Goal: Information Seeking & Learning: Learn about a topic

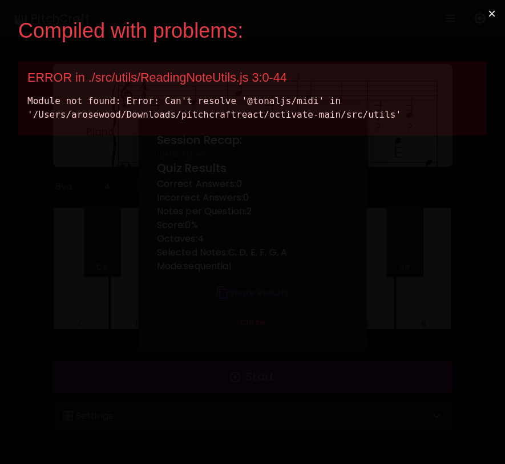
scroll to position [65, 0]
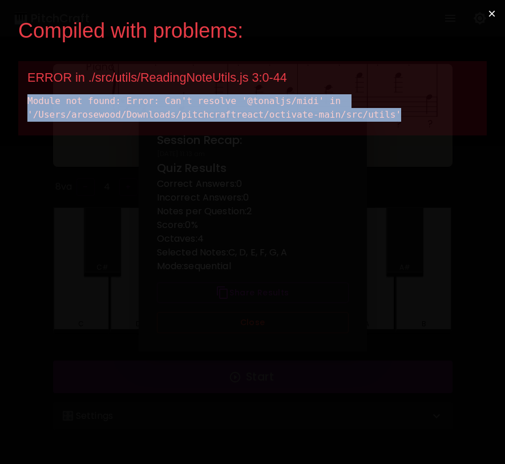
drag, startPoint x: 404, startPoint y: 115, endPoint x: 27, endPoint y: 95, distance: 378.0
click at [26, 95] on div "ERROR in ./src/utils/ReadingNoteUtils.js 3:0-44 Module not found: Error: Can't …" at bounding box center [252, 98] width 469 height 74
copy div "Module not found: Error: Can't resolve '@tonaljs/midi' in '/Users/arosewood/Dow…"
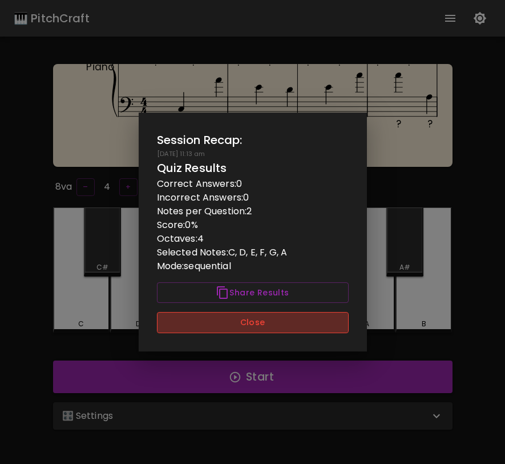
click at [322, 330] on button "Close" at bounding box center [253, 322] width 192 height 21
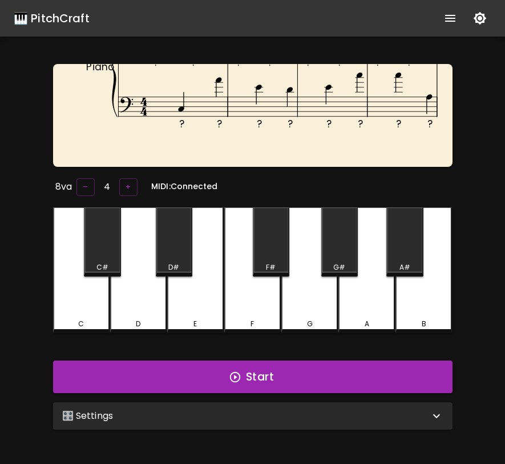
click at [315, 417] on div "🎛️ Settings" at bounding box center [246, 416] width 368 height 14
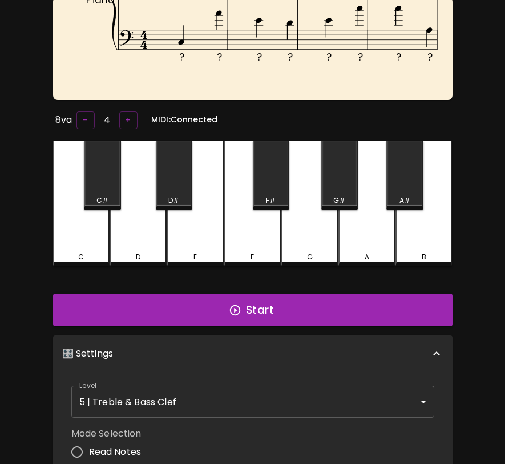
scroll to position [0, 0]
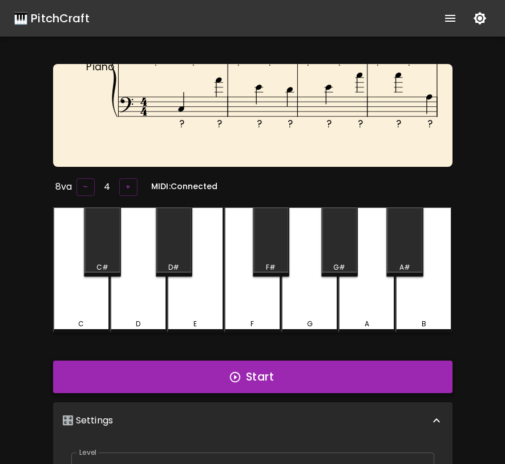
click at [322, 362] on button "Start" at bounding box center [253, 376] width 400 height 33
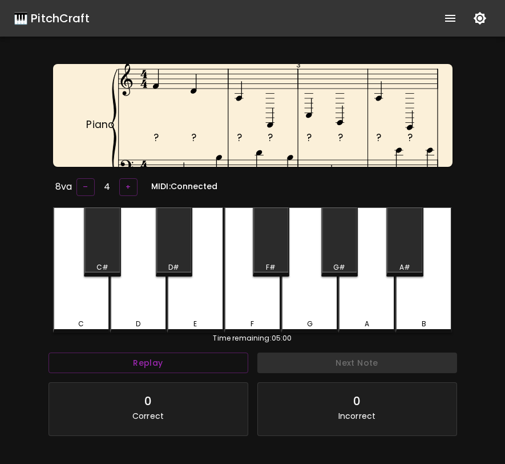
scroll to position [114, 0]
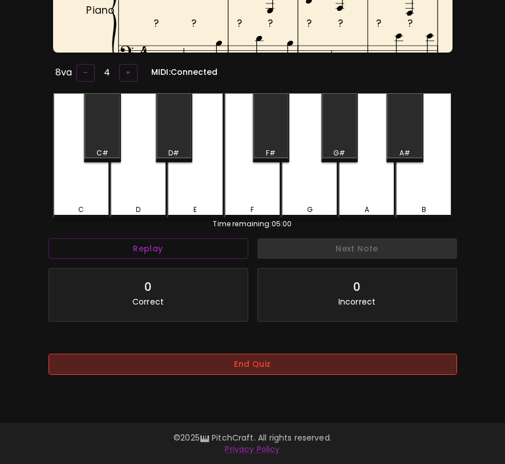
click at [344, 364] on button "End Quiz" at bounding box center [253, 363] width 409 height 21
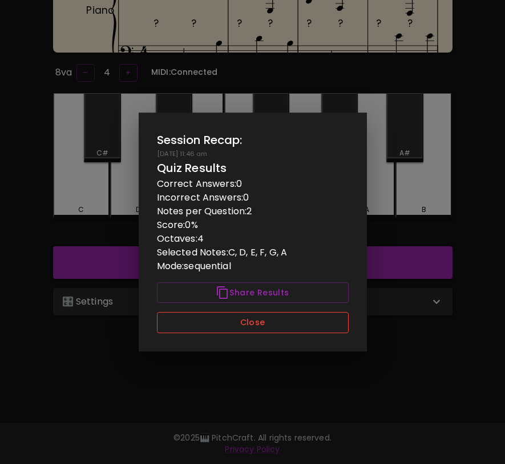
click at [333, 322] on button "Close" at bounding box center [253, 322] width 192 height 21
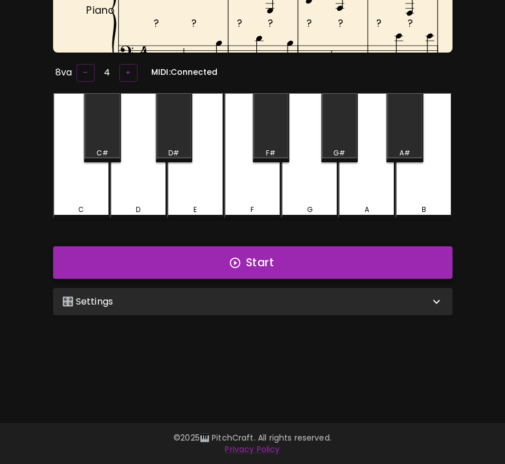
click at [349, 264] on button "Start" at bounding box center [253, 262] width 400 height 33
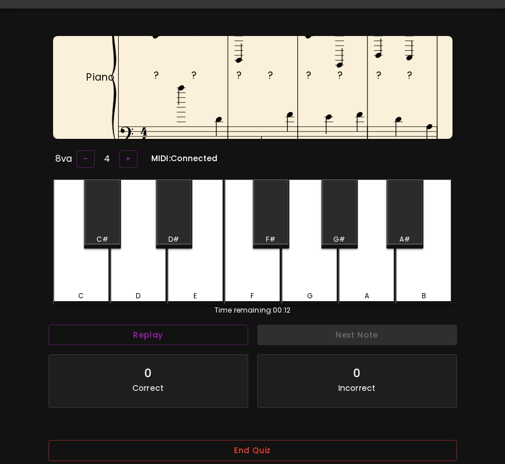
scroll to position [30, 0]
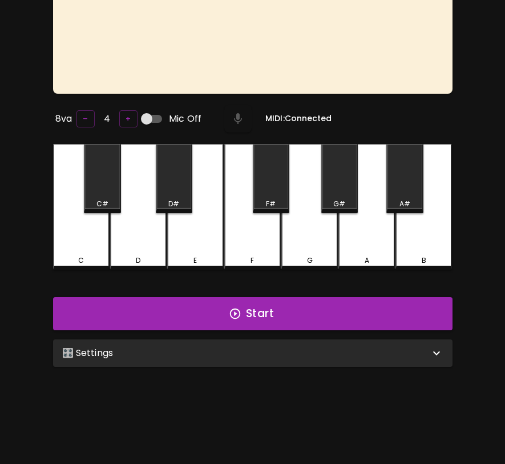
scroll to position [109, 0]
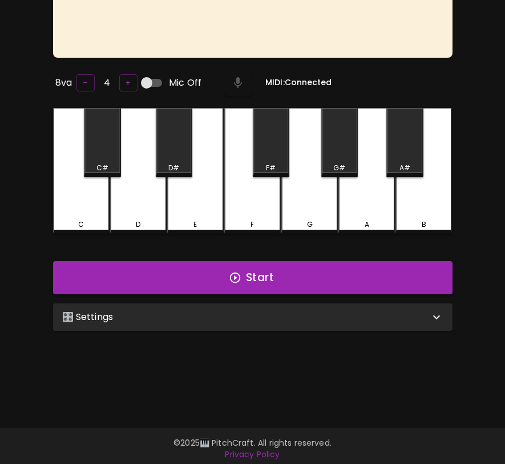
click at [249, 306] on div "🎛️ Settings" at bounding box center [253, 316] width 400 height 27
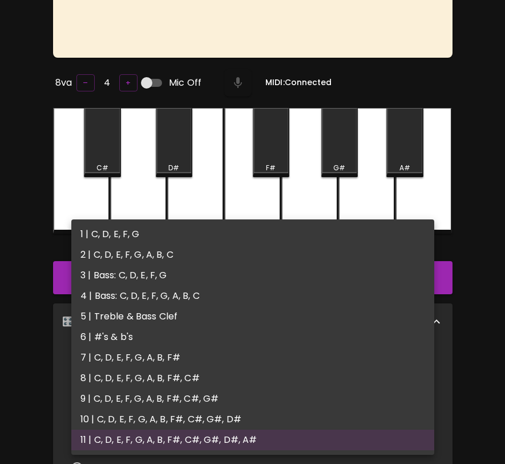
click at [229, 374] on body "🎹 PitchCraft About Badges Wizard Reading Pro Log Out 8va – 4 + Mic Off MIDI: Co…" at bounding box center [252, 303] width 505 height 824
click at [239, 239] on li "1 | C, D, E, F, G" at bounding box center [252, 234] width 363 height 21
type input "1"
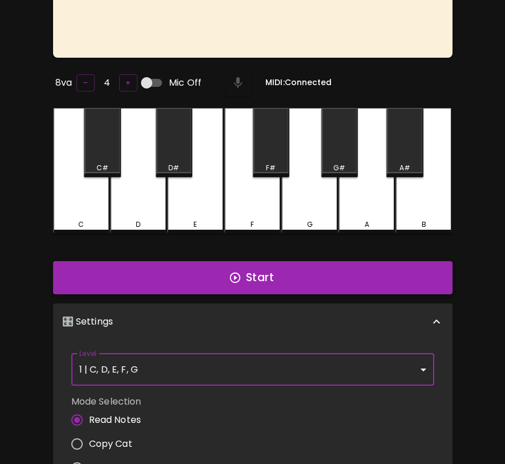
click at [238, 284] on button "Start" at bounding box center [253, 277] width 400 height 33
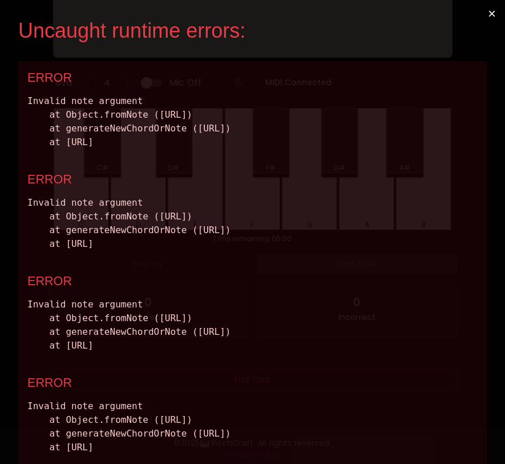
scroll to position [0, 0]
click at [493, 10] on button "×" at bounding box center [492, 13] width 26 height 27
click at [492, 13] on button "×" at bounding box center [492, 13] width 26 height 27
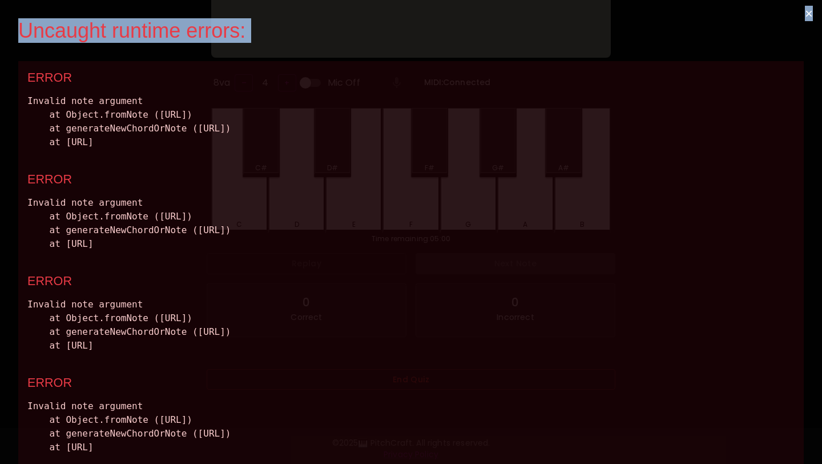
copy div "Uncaught runtime errors: ×"
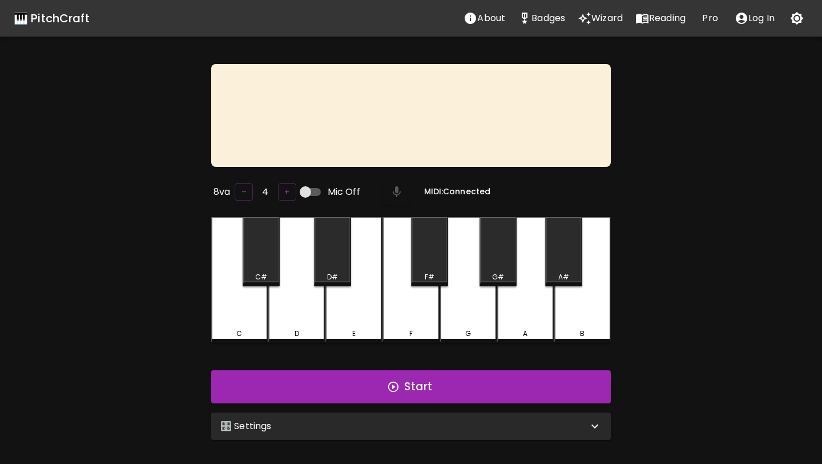
scroll to position [109, 0]
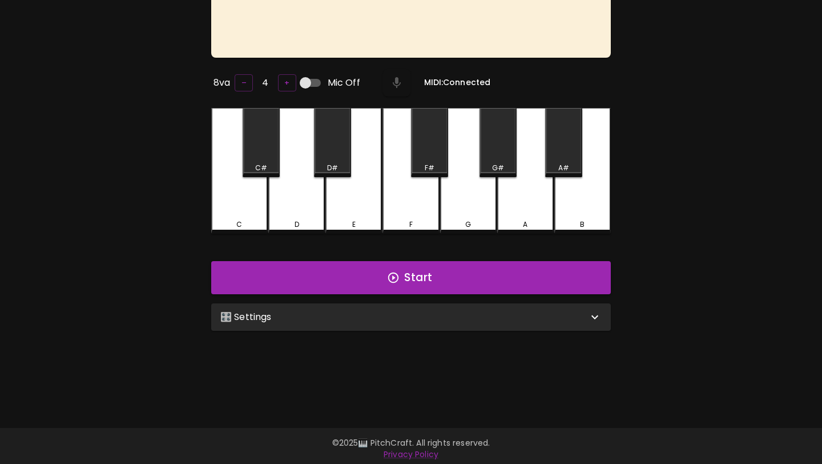
click at [313, 320] on div "🎛️ Settings" at bounding box center [404, 317] width 368 height 14
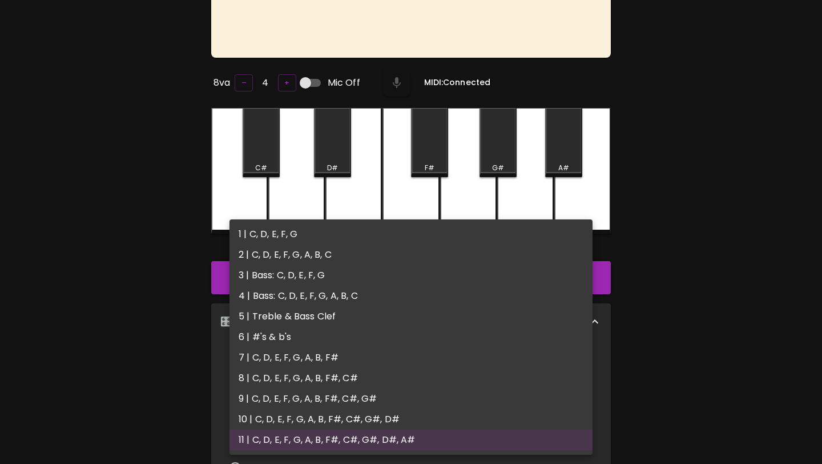
click at [316, 381] on body "🎹 PitchCraft About Badges Wizard Reading Pro Log Out 8va – 4 + Mic Off MIDI: Co…" at bounding box center [411, 303] width 822 height 824
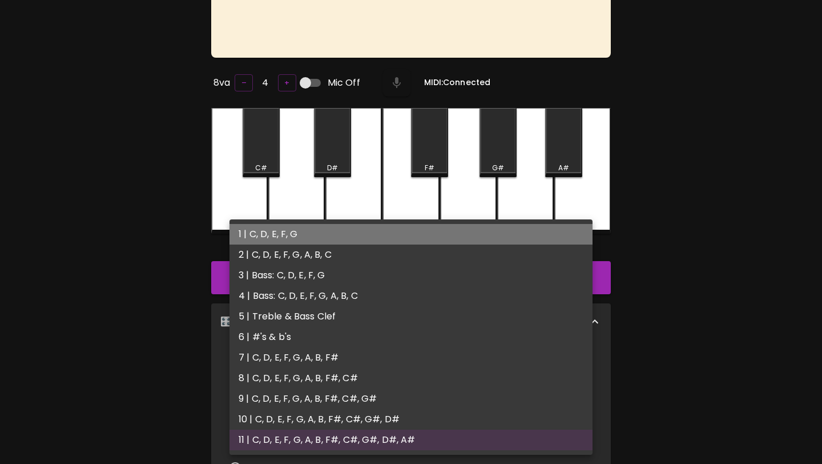
click at [344, 244] on li "1 | C, D, E, F, G" at bounding box center [411, 234] width 363 height 21
type input "1"
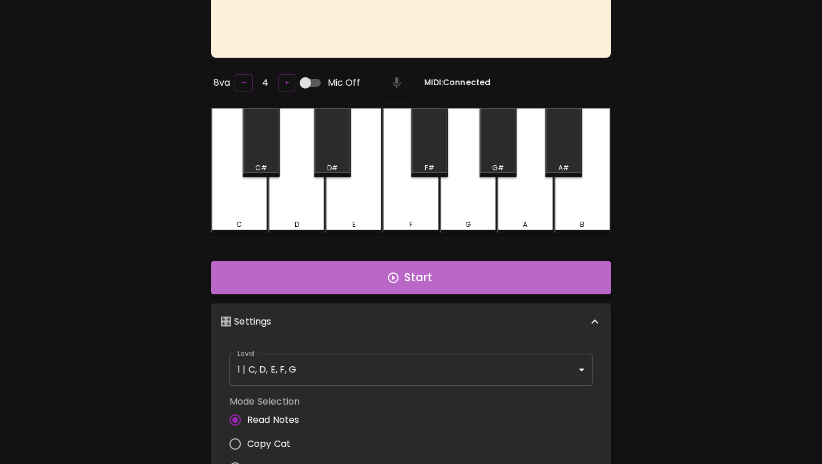
click at [353, 278] on button "Start" at bounding box center [411, 277] width 400 height 33
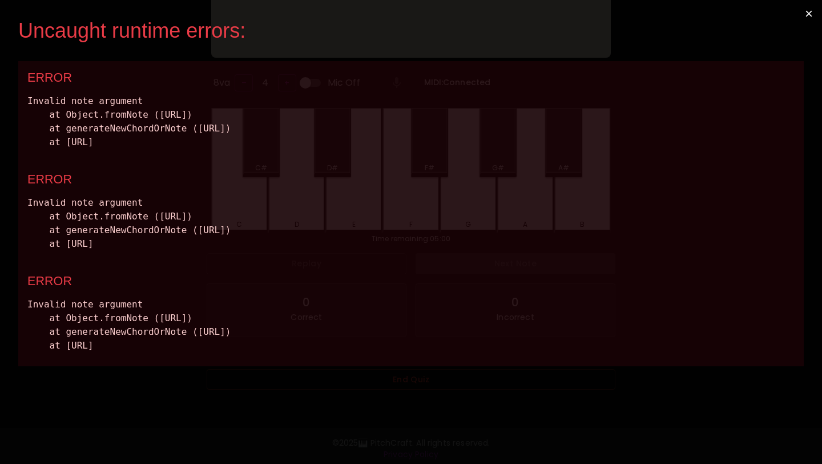
scroll to position [0, 0]
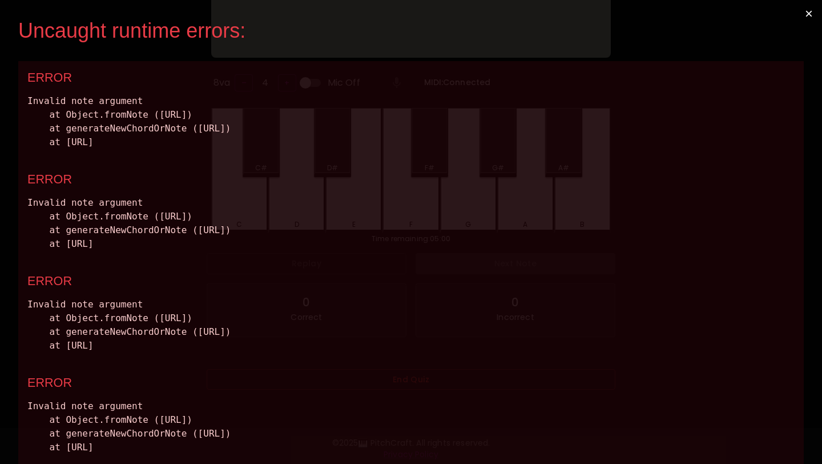
click at [805, 16] on button "×" at bounding box center [809, 13] width 26 height 27
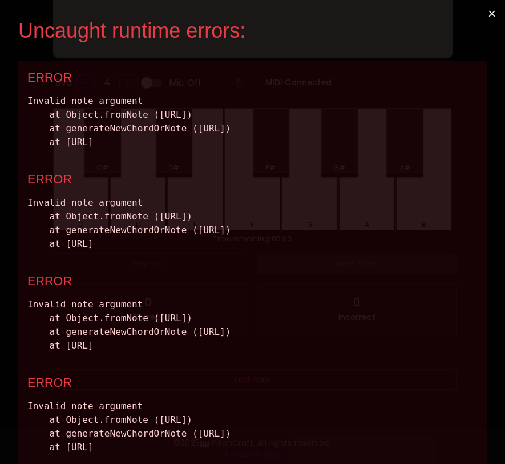
click at [493, 13] on button "×" at bounding box center [492, 13] width 26 height 27
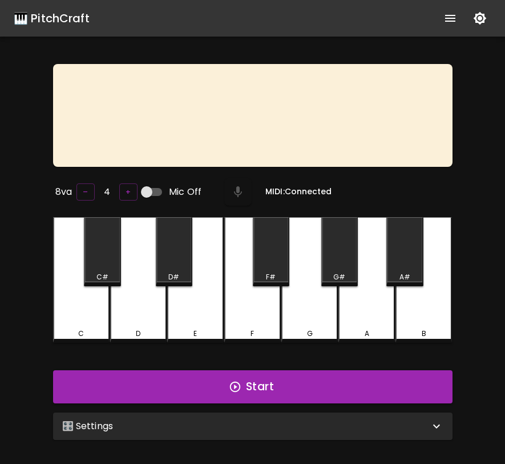
scroll to position [109, 0]
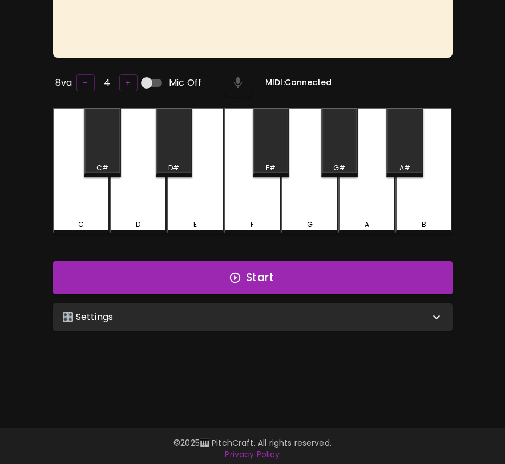
click at [183, 310] on div "🎛️ Settings" at bounding box center [246, 317] width 368 height 14
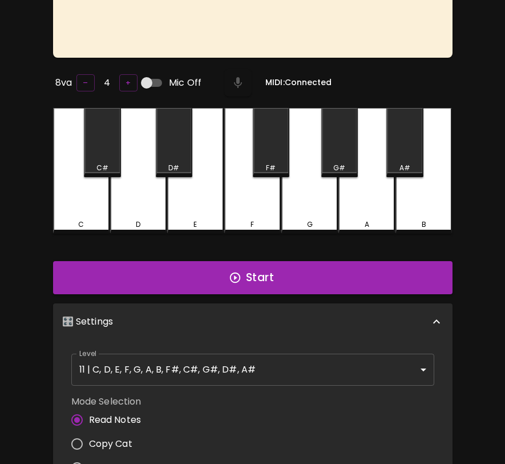
click at [180, 360] on body "🎹 PitchCraft About Badges Wizard Reading Pro Log Out 8va – 4 + Mic Off MIDI: Co…" at bounding box center [252, 303] width 505 height 824
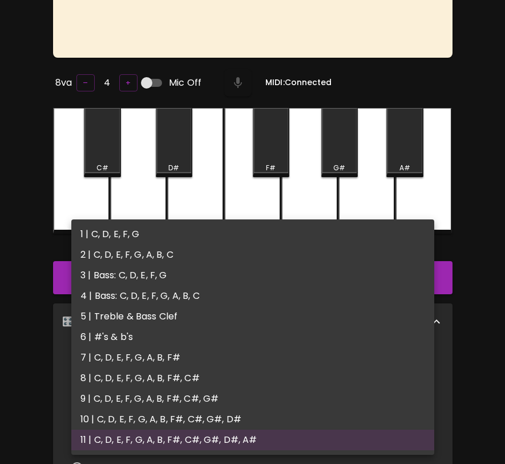
click at [186, 234] on li "1 | C, D, E, F, G" at bounding box center [252, 234] width 363 height 21
type input "1"
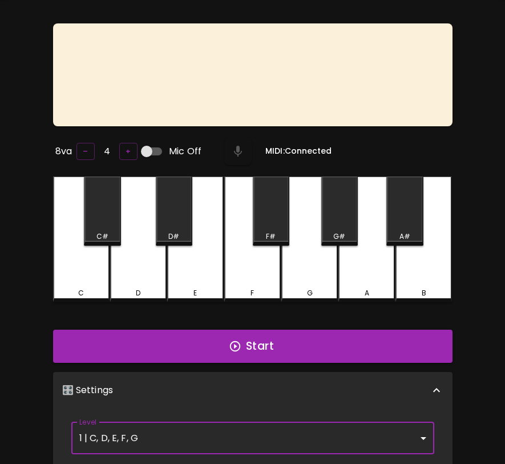
scroll to position [33, 0]
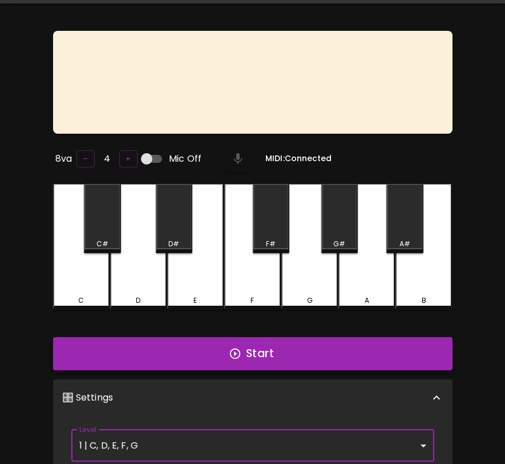
click at [211, 347] on button "Start" at bounding box center [253, 353] width 400 height 33
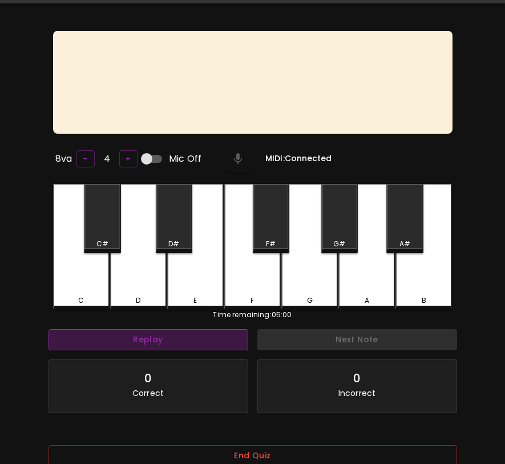
click at [198, 331] on button "Replay" at bounding box center [149, 339] width 200 height 21
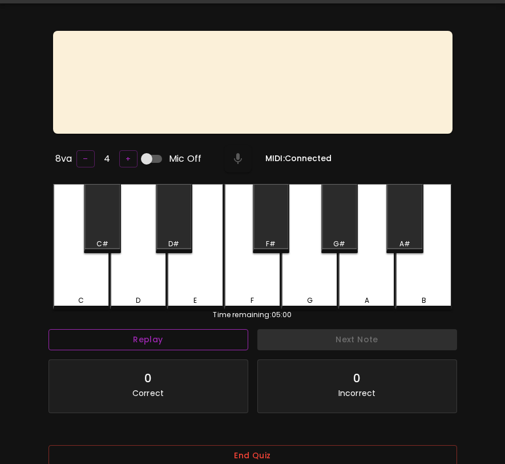
scroll to position [114, 0]
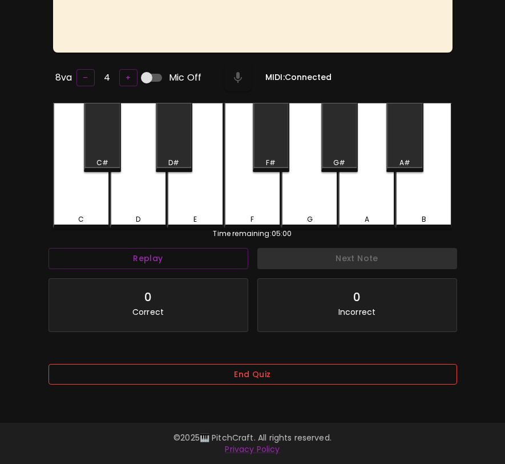
click at [184, 376] on button "End Quiz" at bounding box center [253, 374] width 409 height 21
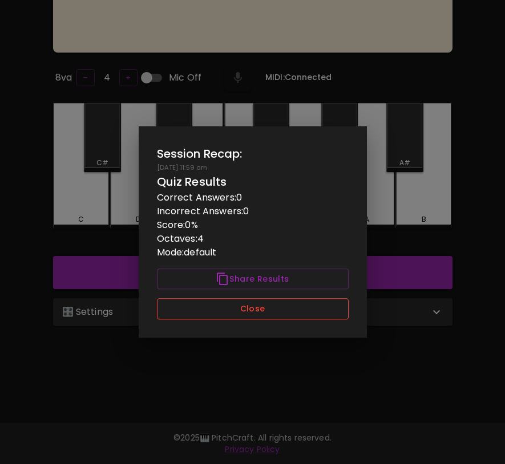
click at [218, 314] on button "Close" at bounding box center [253, 308] width 192 height 21
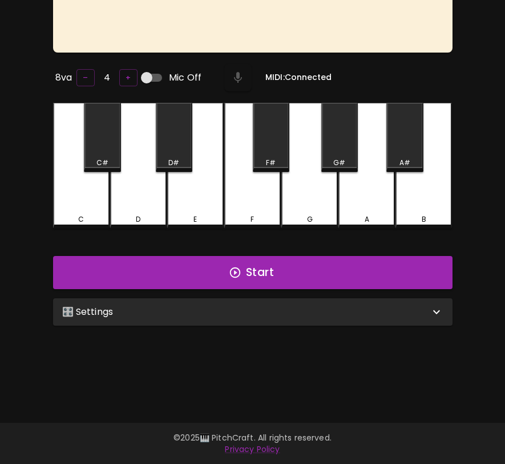
click at [218, 314] on div "🎛️ Settings" at bounding box center [246, 312] width 368 height 14
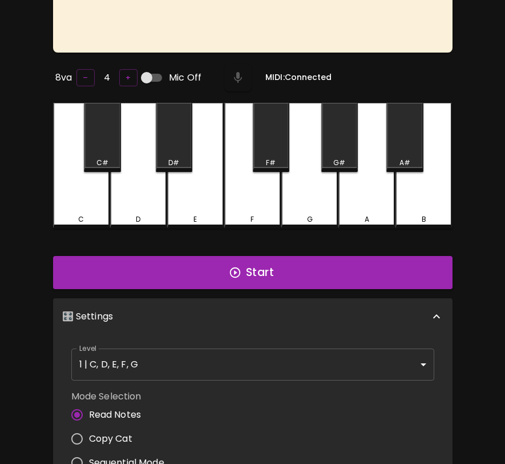
click at [191, 357] on body "🎹 PitchCraft About Badges Wizard Reading Pro Log Out 8va – 4 + Mic Off MIDI: Co…" at bounding box center [252, 298] width 505 height 824
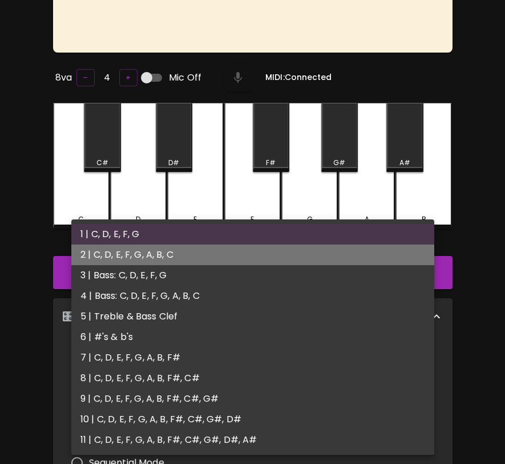
click at [196, 262] on li "2 | C, D, E, F, G, A, B, C" at bounding box center [252, 254] width 363 height 21
type input "3"
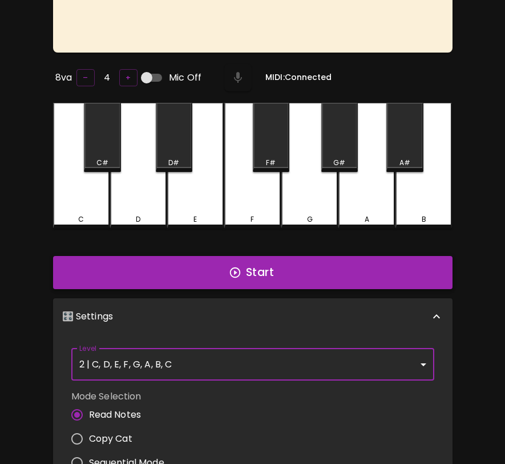
click at [192, 270] on button "Start" at bounding box center [253, 272] width 400 height 33
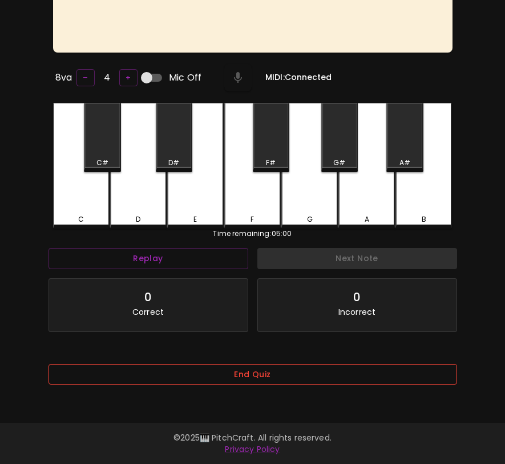
click at [218, 368] on button "End Quiz" at bounding box center [253, 374] width 409 height 21
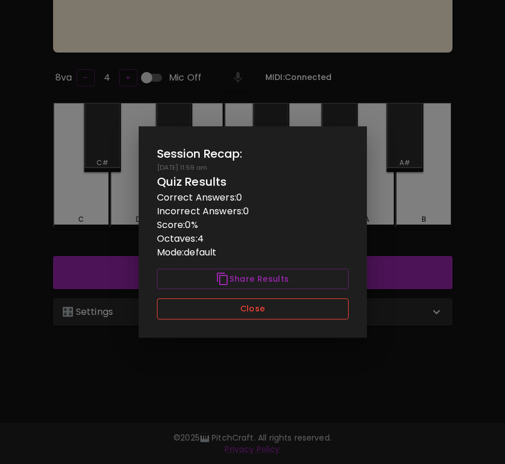
click at [222, 318] on button "Close" at bounding box center [253, 308] width 192 height 21
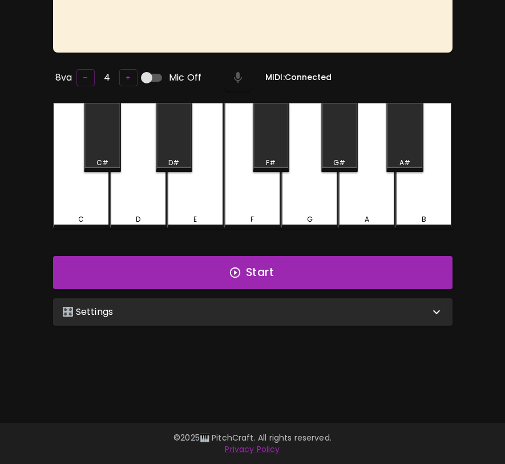
click at [221, 316] on div "🎛️ Settings" at bounding box center [253, 311] width 400 height 27
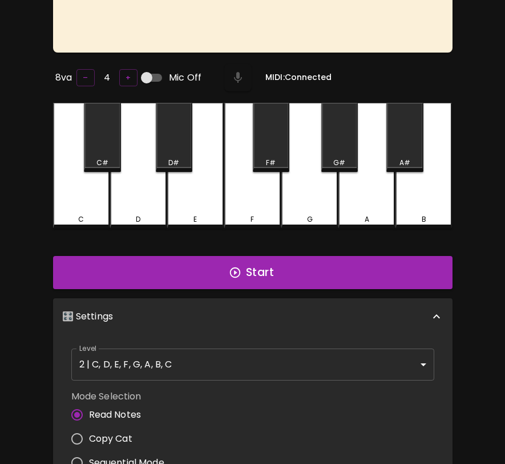
click at [201, 365] on body "🎹 PitchCraft About Badges Wizard Reading Pro Log Out 8va – 4 + Mic Off MIDI: Co…" at bounding box center [252, 298] width 505 height 824
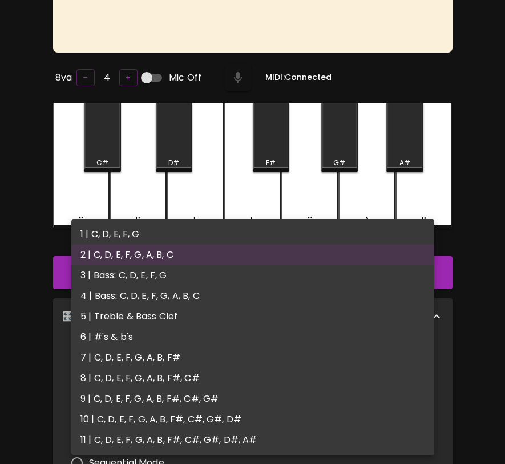
click at [214, 285] on ul "1 | C, D, E, F, G 2 | C, D, E, F, G, A, B, C 3 | Bass: C, D, E, F, G 4 | Bass: …" at bounding box center [252, 336] width 363 height 235
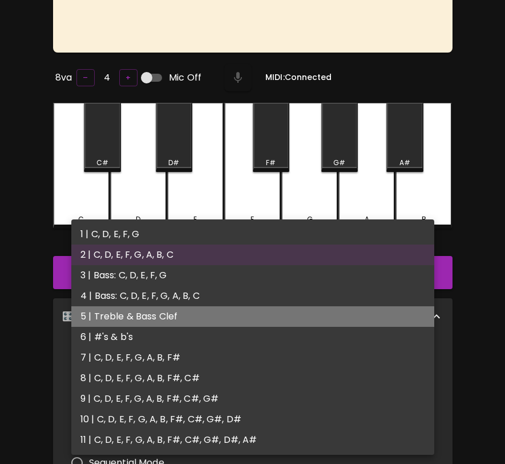
click at [197, 312] on li "5 | Treble & Bass Clef" at bounding box center [252, 316] width 363 height 21
type input "9"
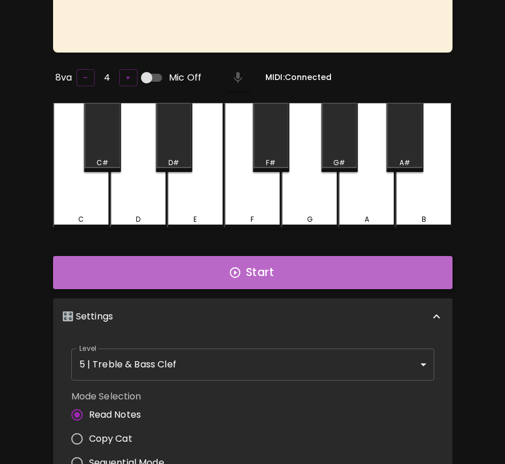
click at [217, 262] on button "Start" at bounding box center [253, 272] width 400 height 33
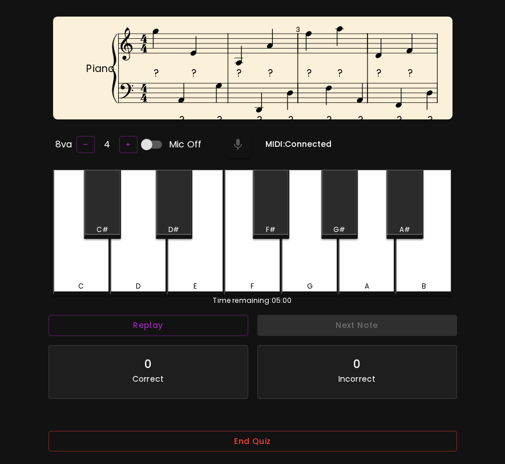
scroll to position [41, 0]
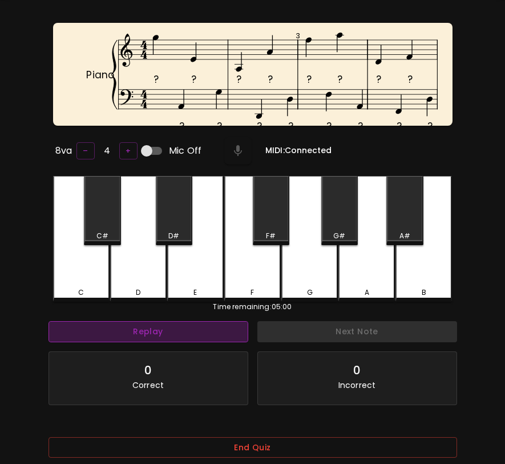
click at [179, 325] on button "Replay" at bounding box center [149, 331] width 200 height 21
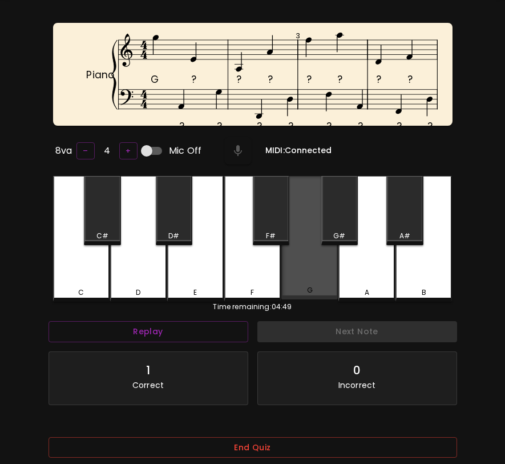
click at [311, 274] on div "G" at bounding box center [310, 237] width 57 height 123
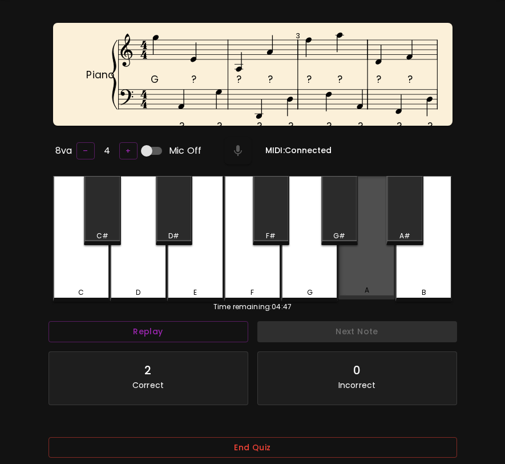
click at [371, 275] on div "A" at bounding box center [367, 237] width 57 height 123
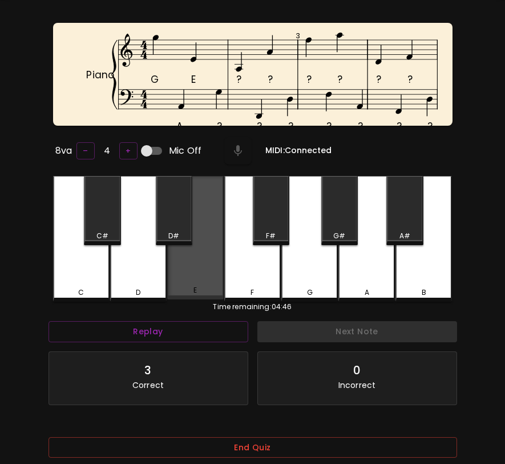
click at [204, 257] on div "E" at bounding box center [195, 237] width 57 height 123
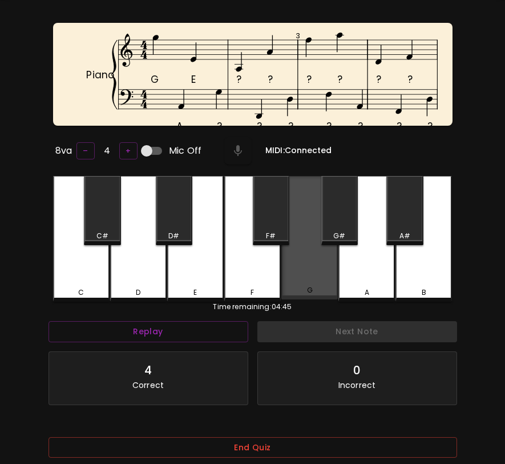
click at [306, 270] on div "G" at bounding box center [310, 237] width 57 height 123
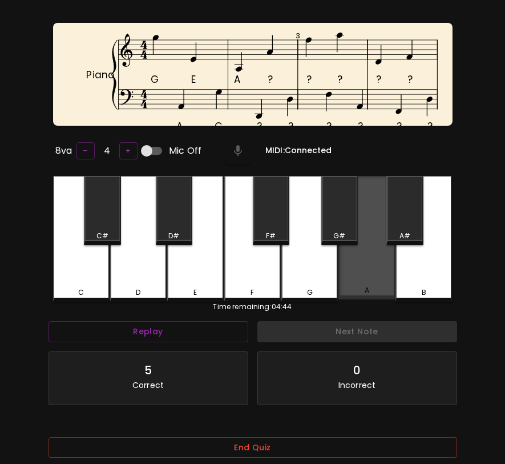
click at [376, 267] on div "A" at bounding box center [367, 237] width 57 height 123
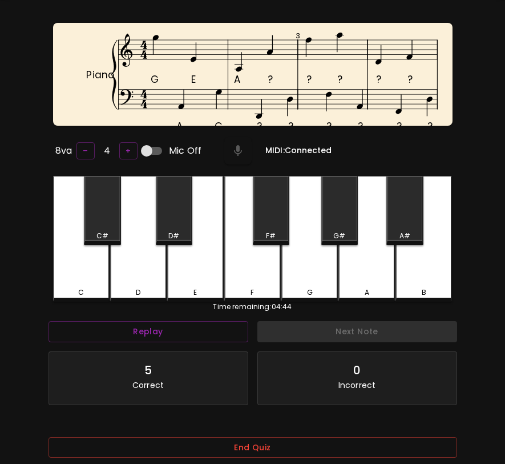
click at [149, 244] on div "D" at bounding box center [138, 239] width 57 height 126
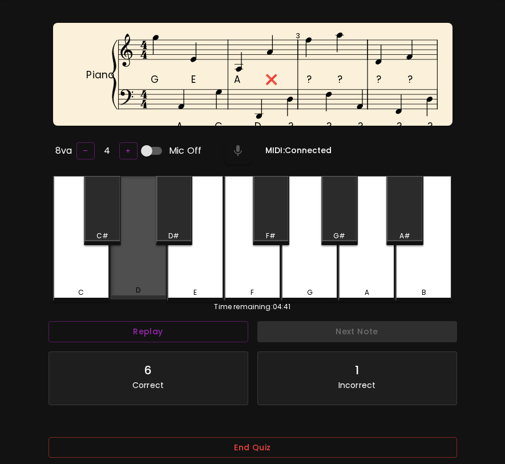
click at [151, 259] on div "D" at bounding box center [138, 237] width 57 height 123
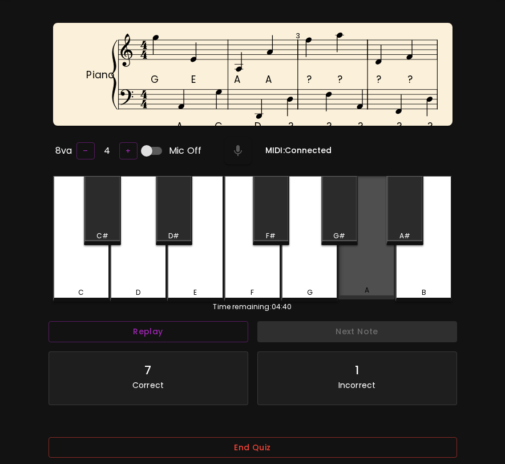
click at [360, 253] on div "A" at bounding box center [367, 237] width 57 height 123
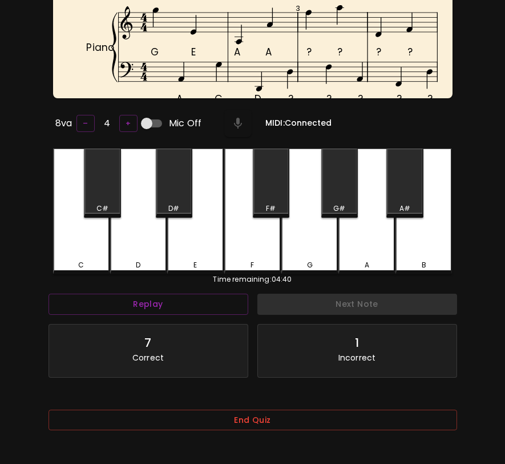
scroll to position [114, 0]
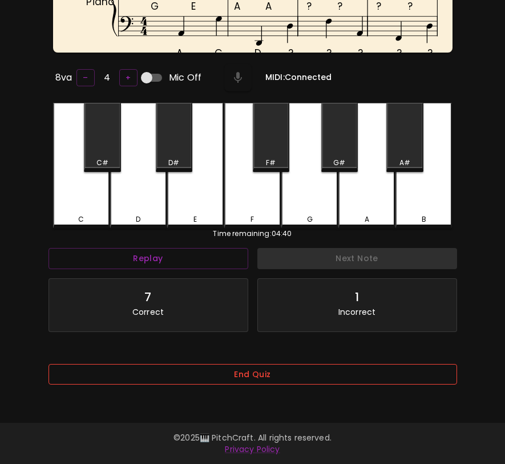
click at [281, 379] on button "End Quiz" at bounding box center [253, 374] width 409 height 21
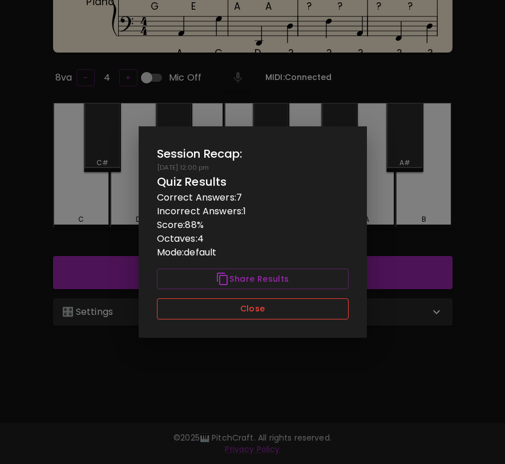
click at [289, 302] on button "Close" at bounding box center [253, 308] width 192 height 21
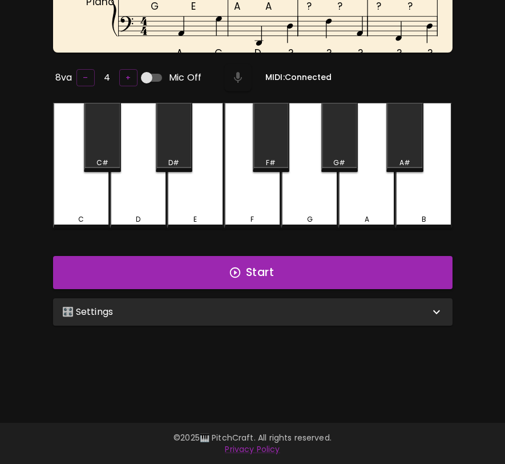
click at [289, 305] on div "🎛️ Settings" at bounding box center [246, 312] width 368 height 14
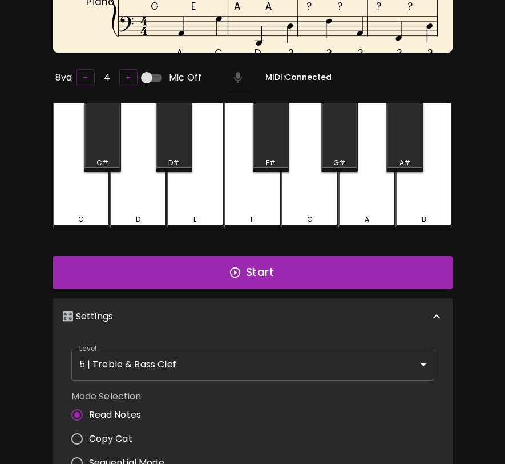
click at [269, 351] on body "🎹 PitchCraft About Badges Wizard Reading Pro Log Out G E A A ? ? ? ? A G D ? ? …" at bounding box center [252, 298] width 505 height 824
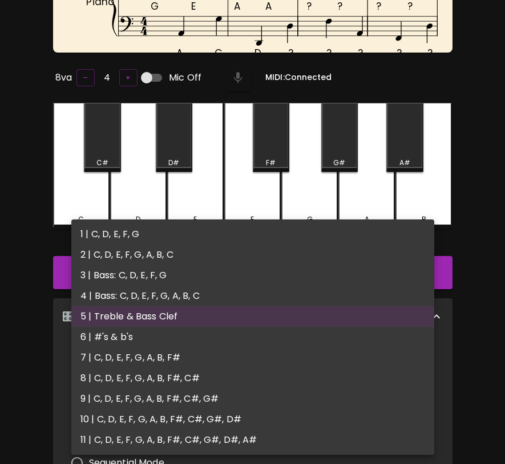
click at [267, 331] on li "6 | #'s & b's" at bounding box center [252, 337] width 363 height 21
type input "11"
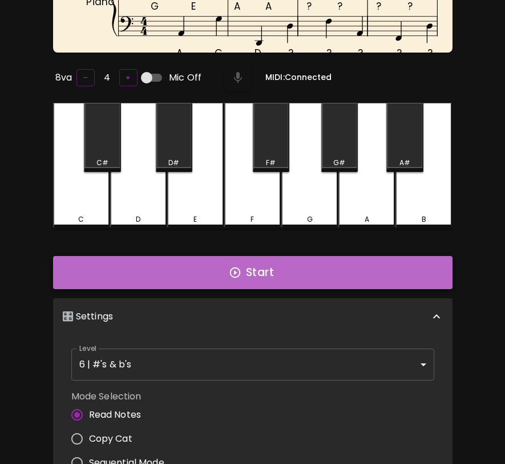
click at [286, 274] on button "Start" at bounding box center [253, 272] width 400 height 33
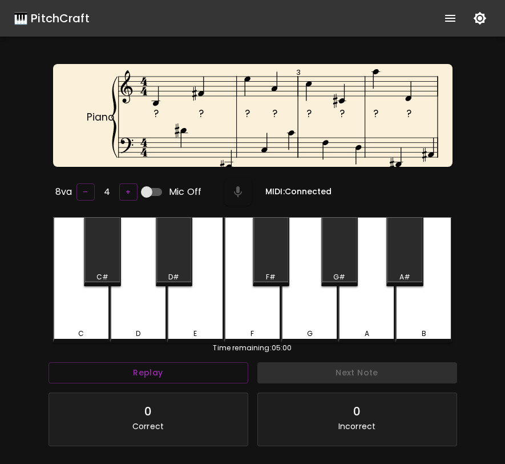
scroll to position [0, 0]
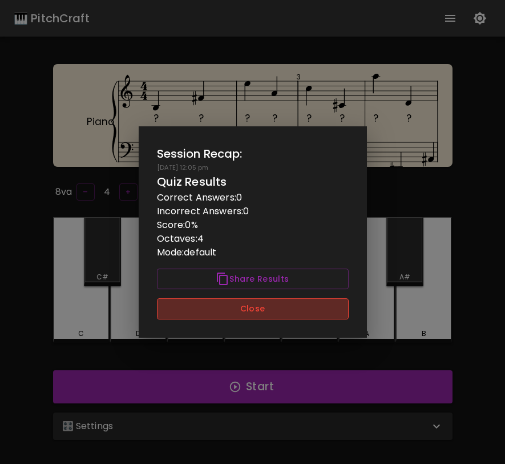
click at [311, 305] on button "Close" at bounding box center [253, 308] width 192 height 21
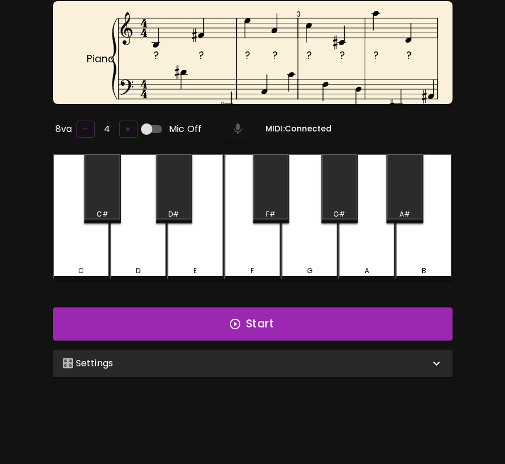
scroll to position [114, 0]
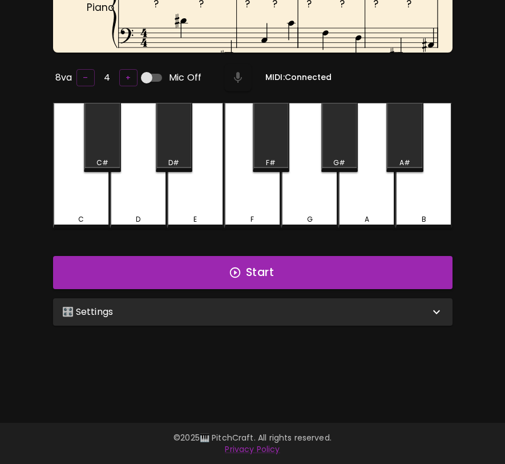
click at [314, 310] on div "🎛️ Settings" at bounding box center [246, 312] width 368 height 14
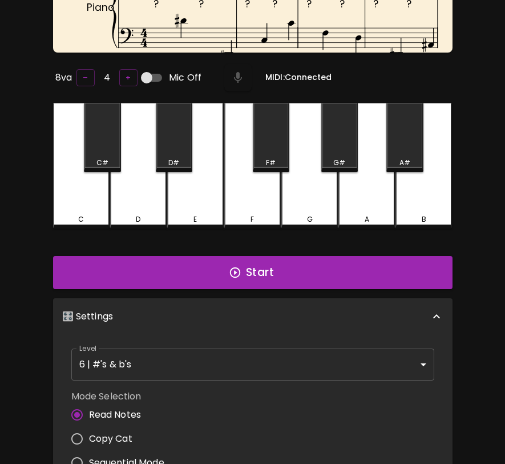
click at [280, 363] on body "🎹 PitchCraft About Badges Wizard Reading Pro Log Out ? ? ? ? ? ? ? ? ? ? ? ? ? …" at bounding box center [252, 298] width 505 height 824
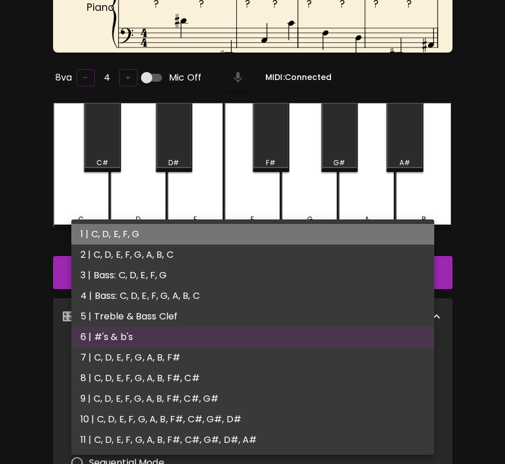
click at [272, 235] on li "1 | C, D, E, F, G" at bounding box center [252, 234] width 363 height 21
type input "1"
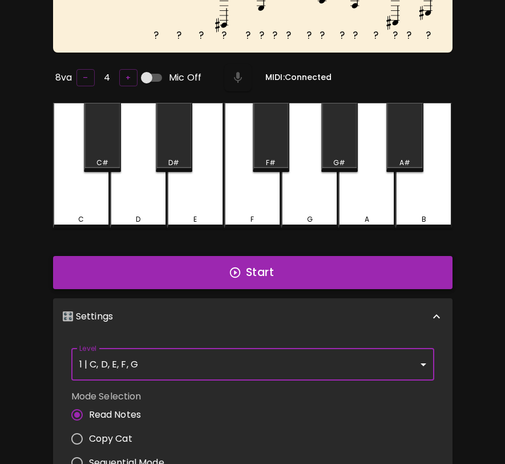
click at [284, 271] on button "Start" at bounding box center [253, 272] width 400 height 33
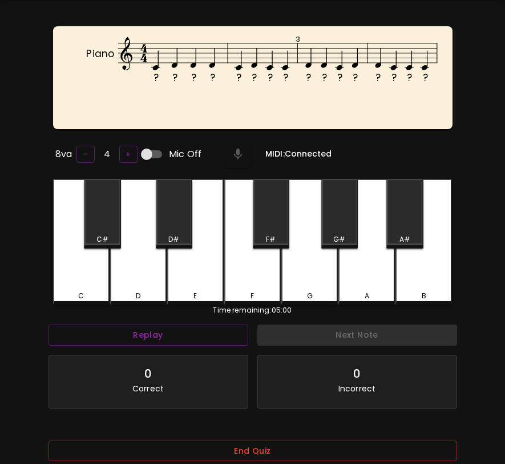
scroll to position [23, 0]
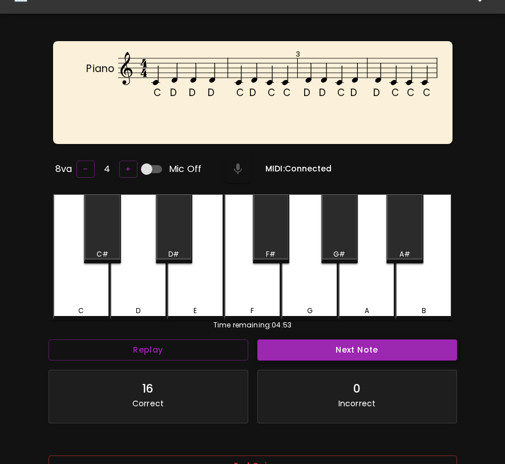
click at [300, 351] on button "Next Note" at bounding box center [358, 349] width 200 height 21
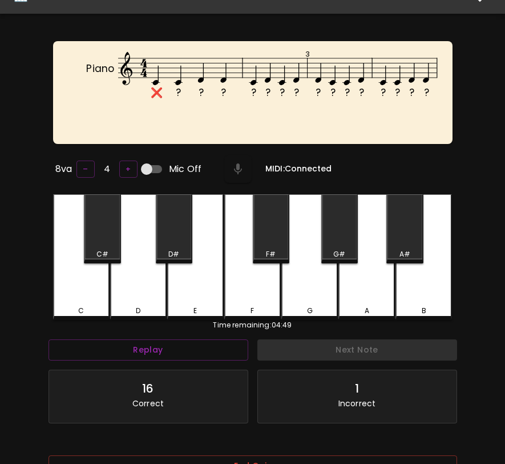
scroll to position [114, 0]
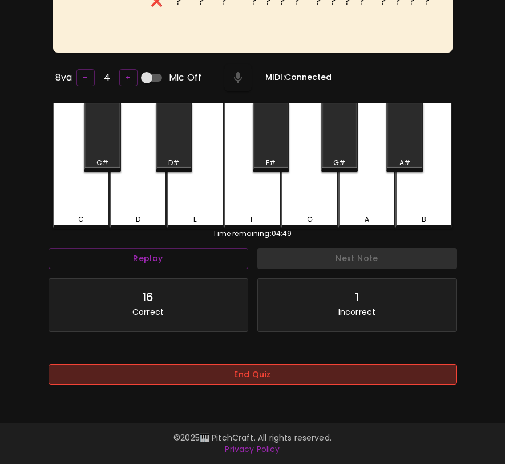
click at [261, 368] on button "End Quiz" at bounding box center [253, 374] width 409 height 21
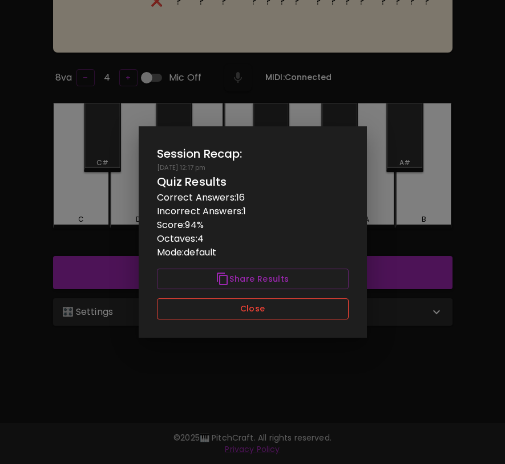
click at [272, 310] on button "Close" at bounding box center [253, 308] width 192 height 21
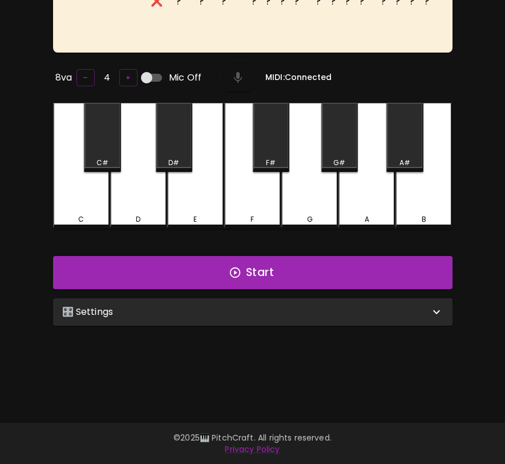
click at [272, 310] on div "🎛️ Settings" at bounding box center [246, 312] width 368 height 14
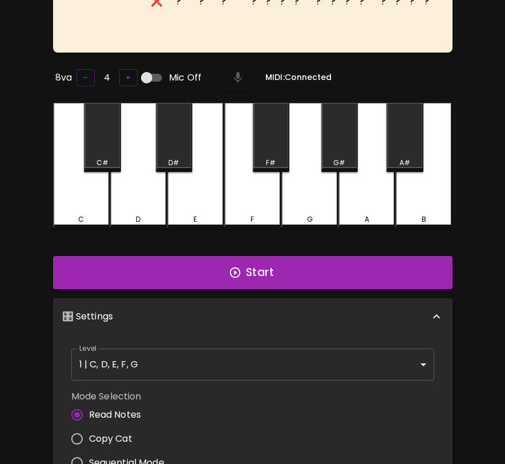
click at [252, 354] on body "🎹 PitchCraft About Badges Wizard Reading Pro Log Out ❌ ? ? ? ? ? ? ? ? ? ? ? ? …" at bounding box center [252, 298] width 505 height 824
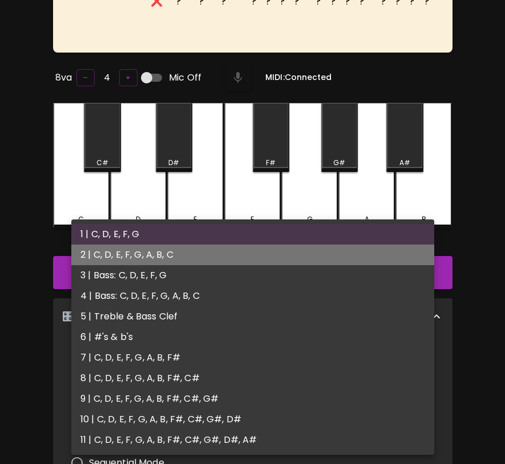
click at [263, 257] on li "2 | C, D, E, F, G, A, B, C" at bounding box center [252, 254] width 363 height 21
type input "3"
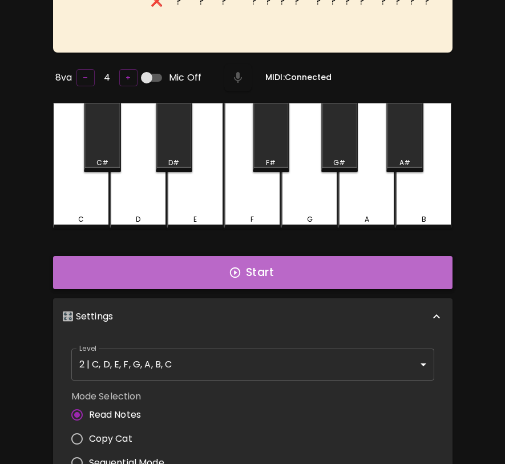
click at [264, 276] on button "Start" at bounding box center [253, 272] width 400 height 33
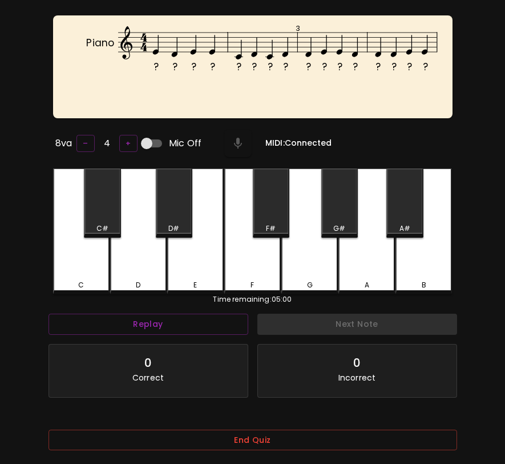
scroll to position [46, 0]
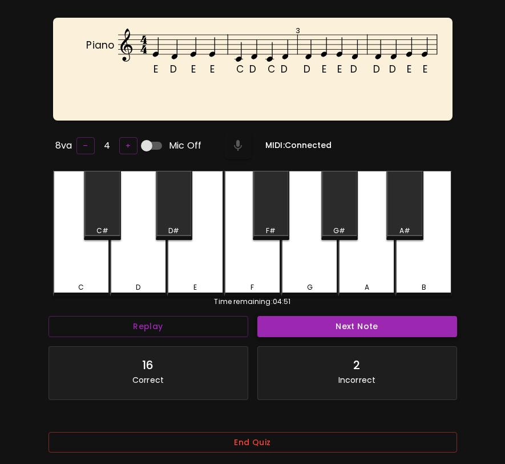
click at [325, 318] on button "Next Note" at bounding box center [358, 326] width 200 height 21
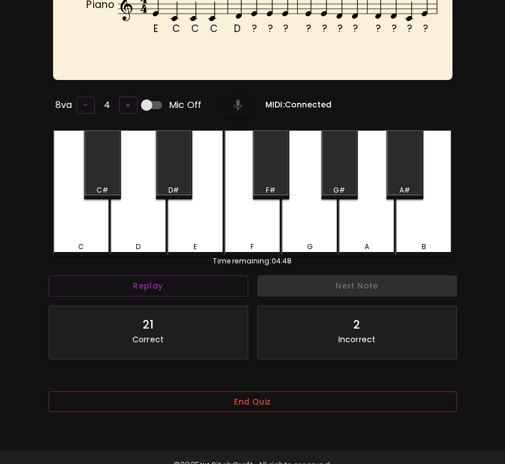
scroll to position [114, 0]
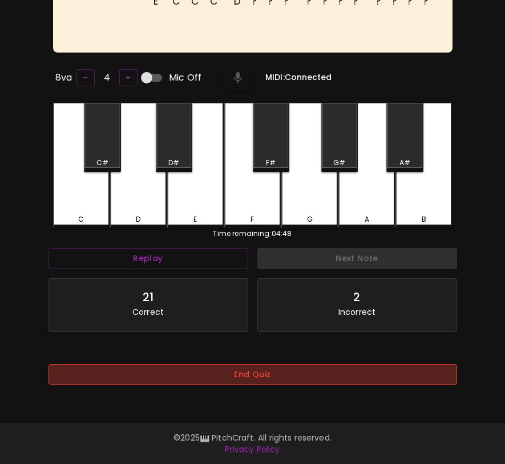
click at [308, 374] on button "End Quiz" at bounding box center [253, 374] width 409 height 21
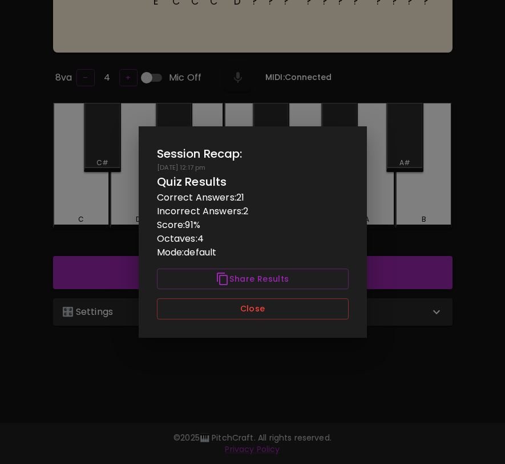
click at [307, 319] on div "Session Recap: 09/21/2025 - 12:17 pm Quiz Results Correct Answers: 21 Incorrect…" at bounding box center [253, 231] width 228 height 211
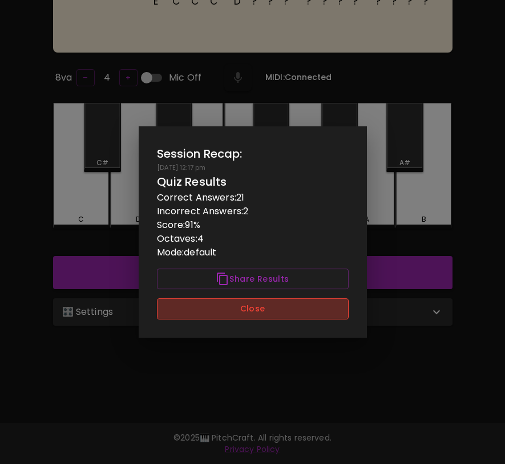
click at [307, 303] on button "Close" at bounding box center [253, 308] width 192 height 21
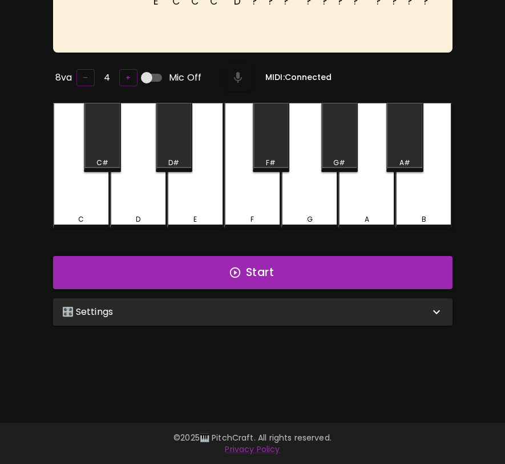
click at [307, 305] on div "🎛️ Settings" at bounding box center [246, 312] width 368 height 14
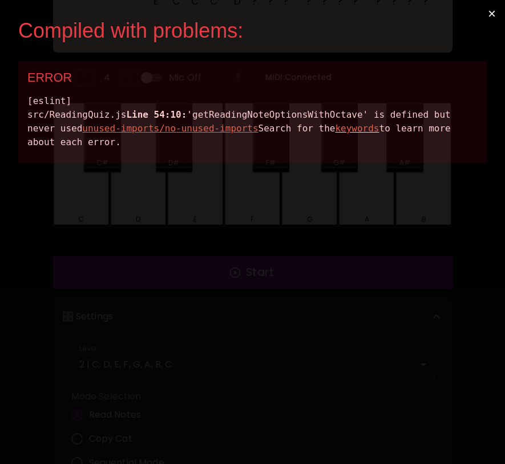
scroll to position [0, 0]
drag, startPoint x: 338, startPoint y: 175, endPoint x: 33, endPoint y: 98, distance: 314.5
click at [33, 98] on div "[eslint] src/ReadingQuiz.js Line 54:10: 'getReadingNoteOptionsWithOctave' is de…" at bounding box center [252, 121] width 451 height 55
copy div "eslint] src/ReadingQuiz.js Line 54:10: 'getReadingNoteOptionsWithOctave' is def…"
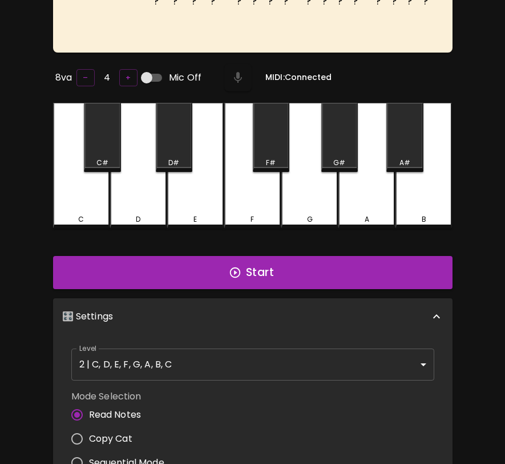
click at [362, 361] on body "🎹 PitchCraft About Badges Wizard Reading Pro Log Out ? ? ? ? ? ? ? ? ? ? ? ? ? …" at bounding box center [252, 298] width 505 height 824
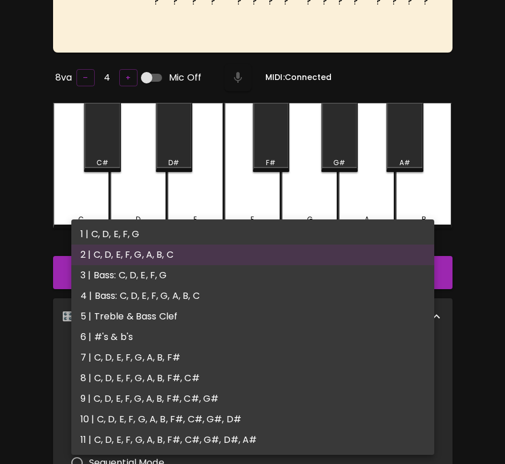
click at [334, 226] on li "1 | C, D, E, F, G" at bounding box center [252, 234] width 363 height 21
type input "1"
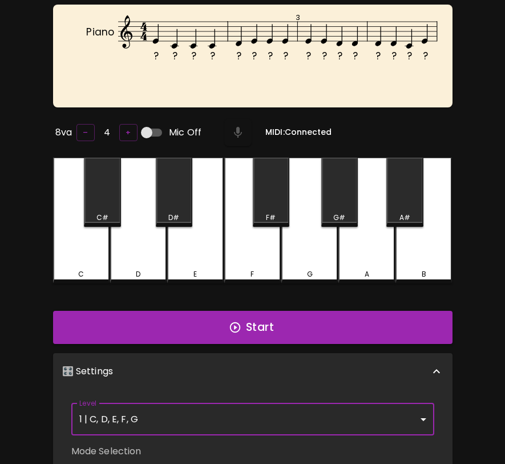
scroll to position [59, 0]
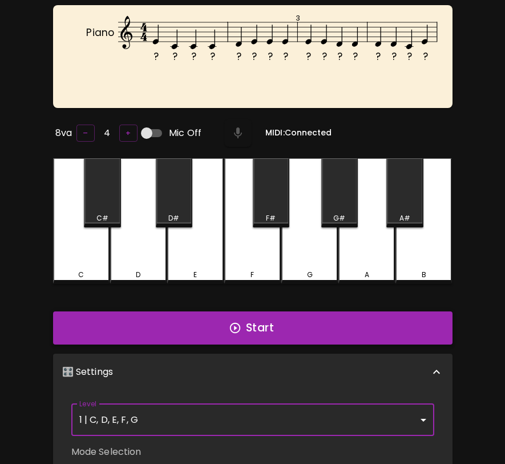
click at [313, 325] on button "Start" at bounding box center [253, 327] width 400 height 33
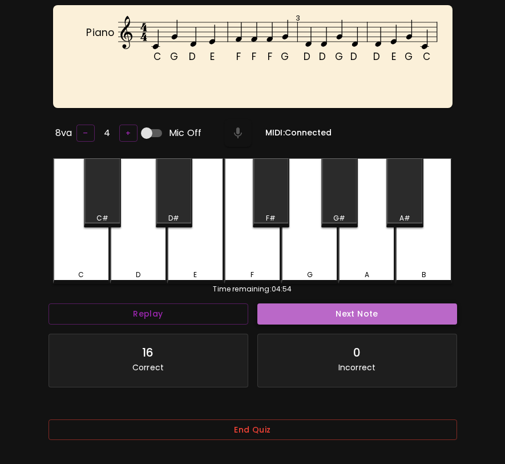
click at [334, 316] on button "Next Note" at bounding box center [358, 313] width 200 height 21
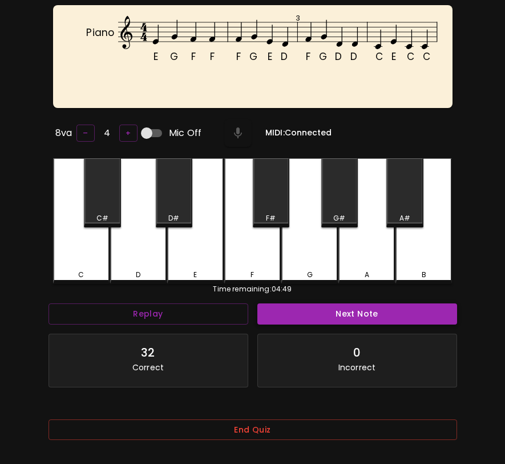
scroll to position [114, 0]
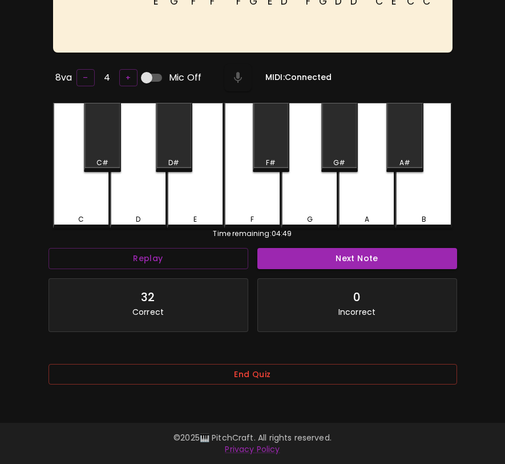
click at [312, 363] on div "End Quiz" at bounding box center [253, 378] width 409 height 46
click at [310, 387] on div "End Quiz" at bounding box center [253, 382] width 409 height 37
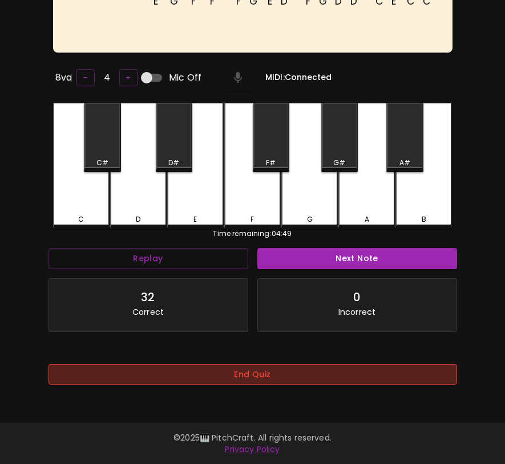
click at [310, 380] on button "End Quiz" at bounding box center [253, 374] width 409 height 21
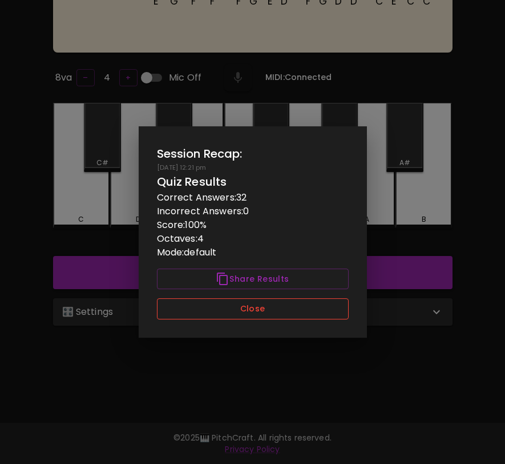
click at [303, 306] on button "Close" at bounding box center [253, 308] width 192 height 21
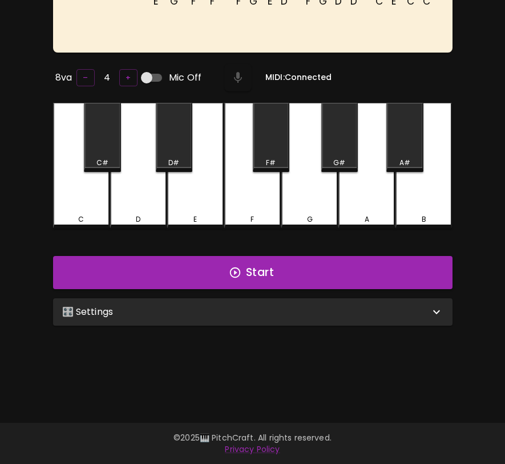
click at [302, 312] on div "🎛️ Settings" at bounding box center [246, 312] width 368 height 14
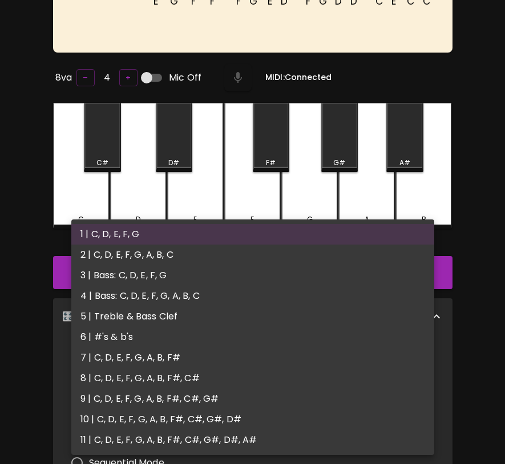
click at [286, 356] on body "🎹 PitchCraft About Badges Wizard Reading Pro Log Out E G F F F G E D F G D D C …" at bounding box center [252, 298] width 505 height 824
click at [306, 254] on li "2 | C, D, E, F, G, A, B, C" at bounding box center [252, 254] width 363 height 21
type input "3"
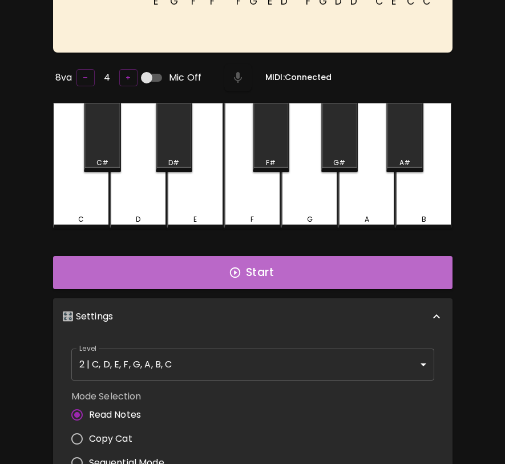
click at [298, 278] on button "Start" at bounding box center [253, 272] width 400 height 33
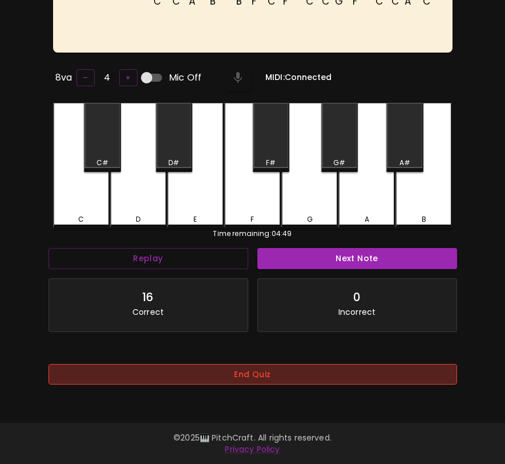
click at [299, 368] on button "End Quiz" at bounding box center [253, 374] width 409 height 21
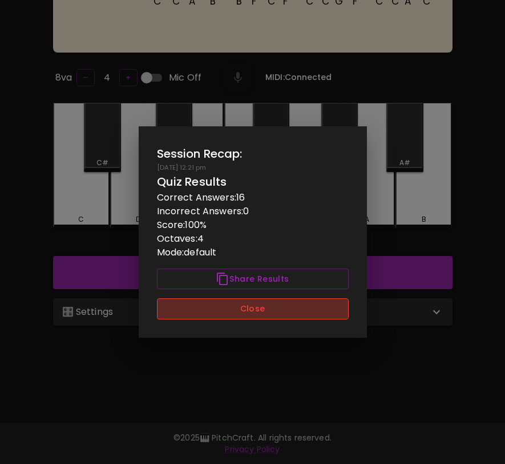
click at [306, 312] on button "Close" at bounding box center [253, 308] width 192 height 21
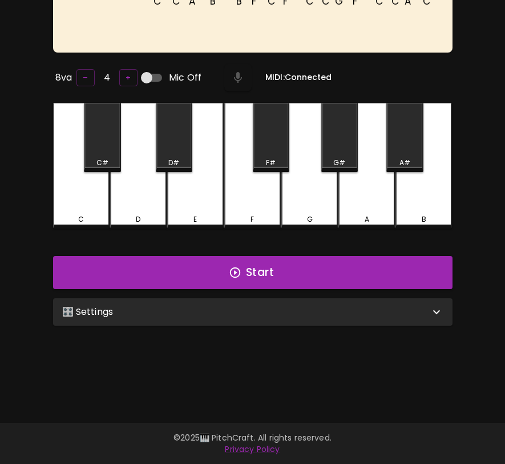
click at [307, 312] on div "🎛️ Settings" at bounding box center [246, 312] width 368 height 14
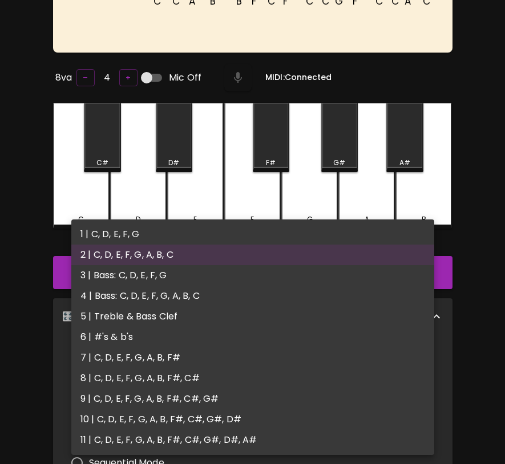
click at [292, 360] on body "🎹 PitchCraft About Badges Wizard Reading Pro Log Out C C A B B F C F C C G F C …" at bounding box center [252, 298] width 505 height 824
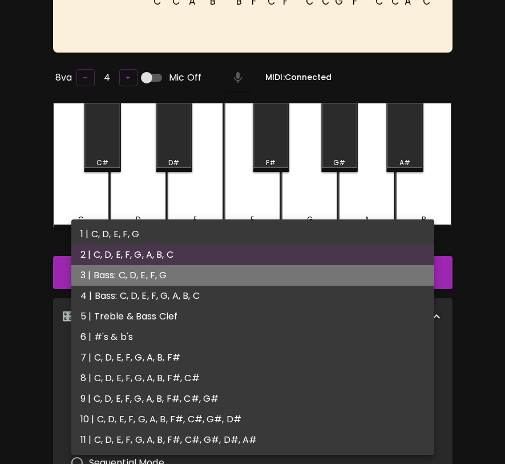
click at [278, 269] on li "3 | Bass: C, D, E, F, G" at bounding box center [252, 275] width 363 height 21
type input "5"
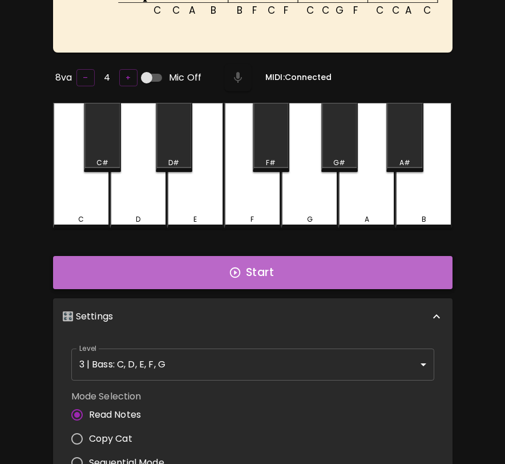
click at [278, 268] on button "Start" at bounding box center [253, 272] width 400 height 33
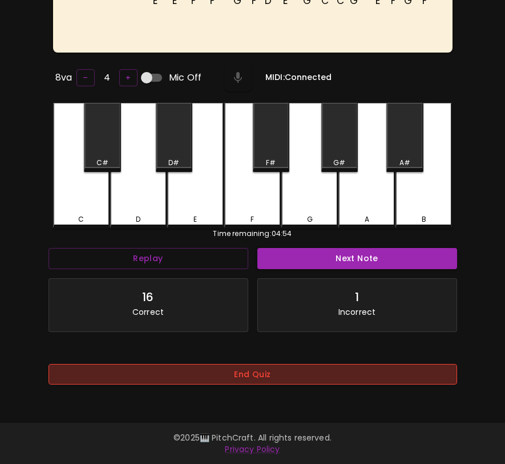
click at [271, 380] on button "End Quiz" at bounding box center [253, 374] width 409 height 21
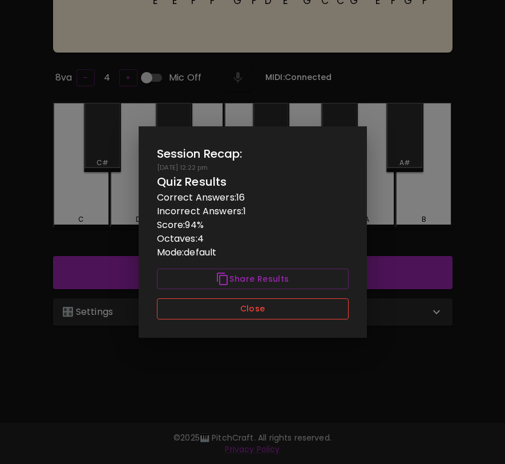
click at [283, 312] on button "Close" at bounding box center [253, 308] width 192 height 21
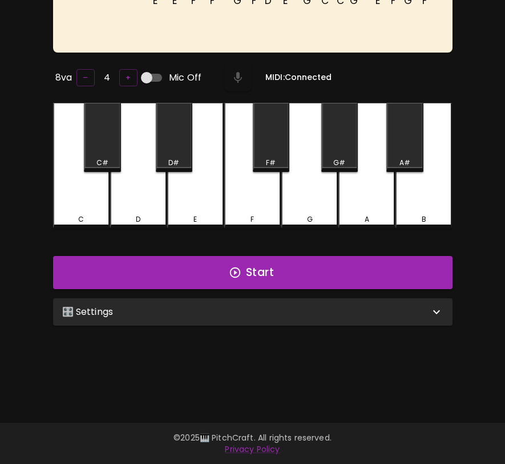
click at [283, 312] on div "🎛️ Settings" at bounding box center [246, 312] width 368 height 14
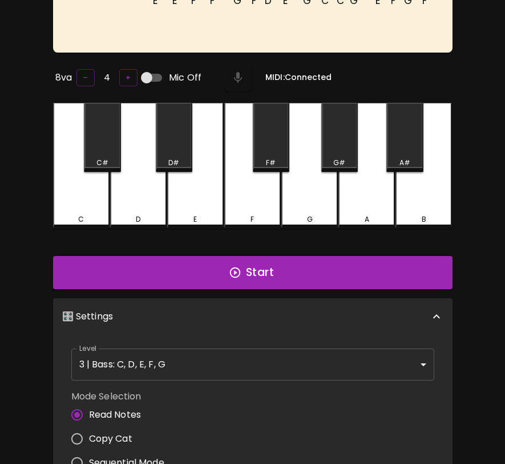
click at [264, 363] on body "🎹 PitchCraft About Badges Wizard Reading Pro Log Out E E F F G F D E G C C G E …" at bounding box center [252, 298] width 505 height 824
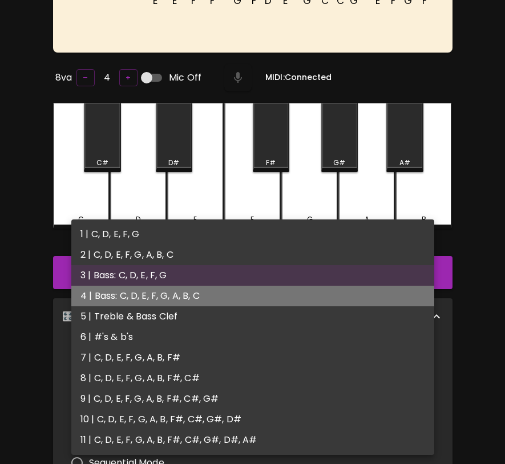
click at [271, 294] on li "4 | Bass: C, D, E, F, G, A, B, C" at bounding box center [252, 296] width 363 height 21
type input "7"
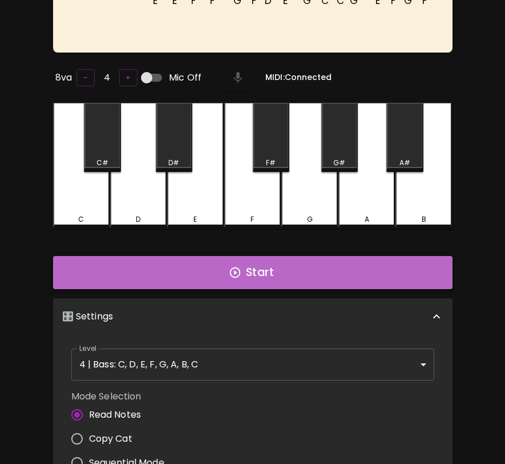
click at [275, 275] on button "Start" at bounding box center [253, 272] width 400 height 33
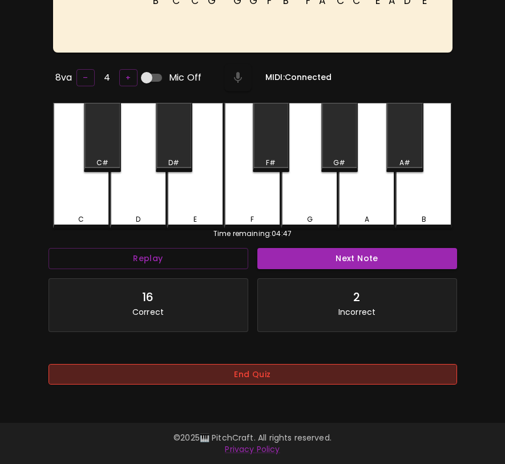
click at [282, 379] on button "End Quiz" at bounding box center [253, 374] width 409 height 21
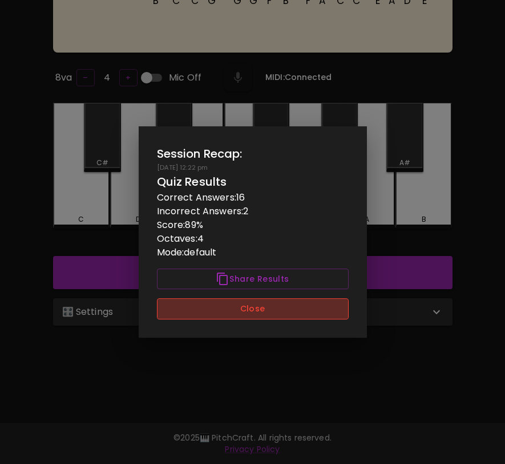
click at [294, 301] on button "Close" at bounding box center [253, 308] width 192 height 21
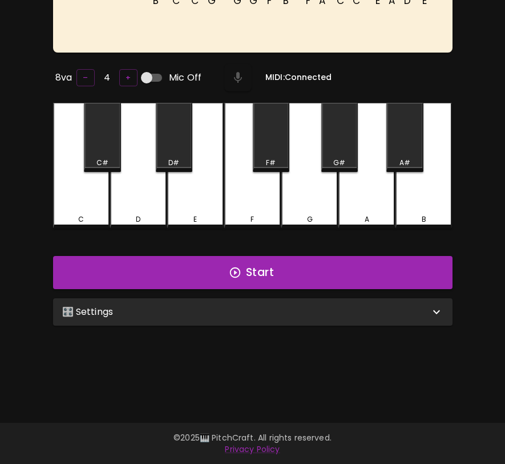
click at [288, 318] on div "🎛️ Settings" at bounding box center [253, 311] width 400 height 27
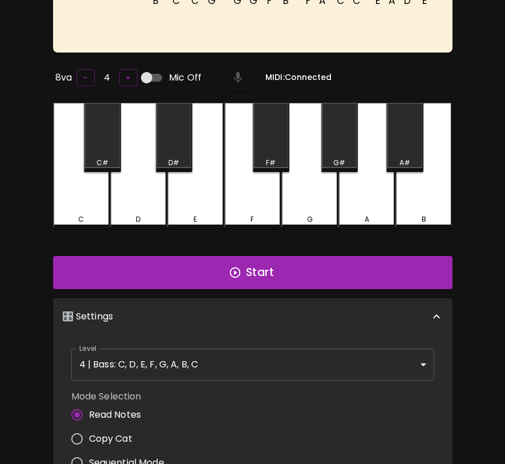
click at [272, 362] on body "🎹 PitchCraft About Badges Wizard Reading Pro Log Out B C C G G G F B F A C C E …" at bounding box center [252, 298] width 505 height 824
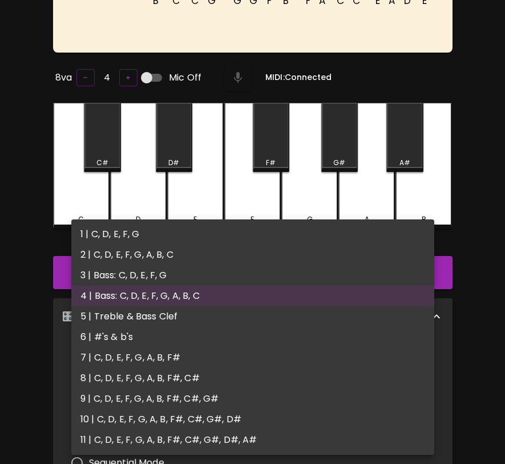
click at [270, 320] on li "5 | Treble & Bass Clef" at bounding box center [252, 316] width 363 height 21
type input "9"
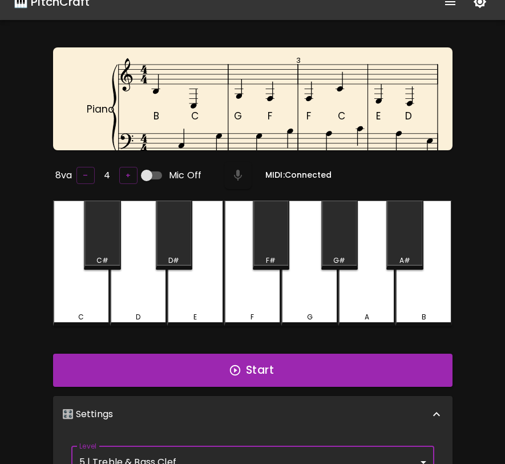
scroll to position [0, 0]
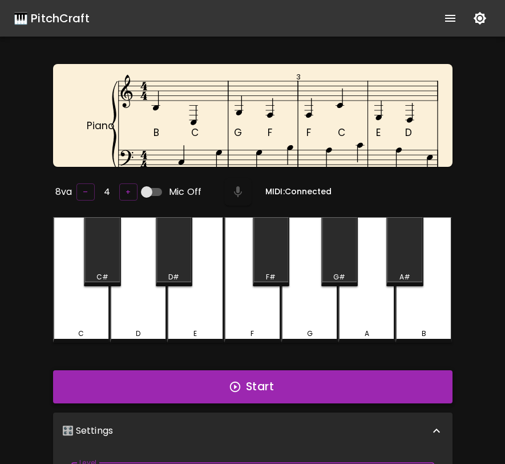
click at [257, 379] on button "Start" at bounding box center [253, 386] width 400 height 33
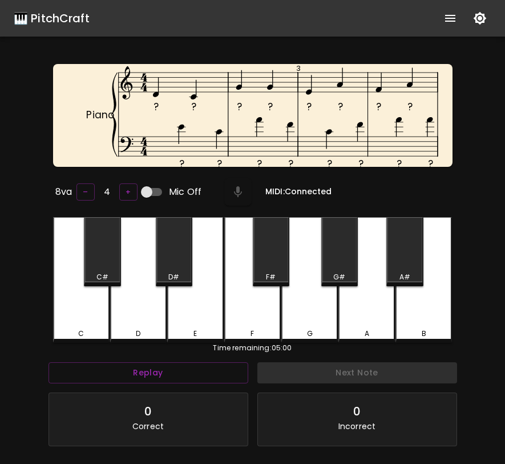
scroll to position [9, 0]
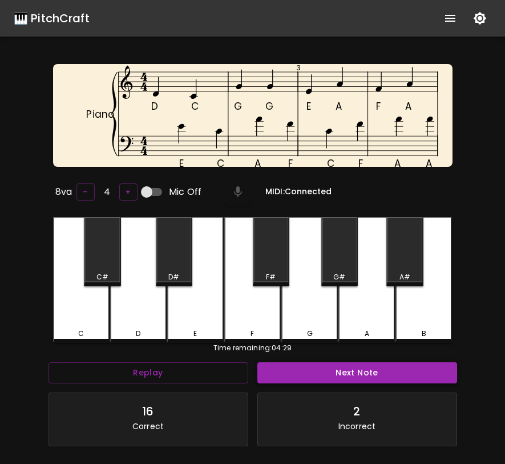
click at [345, 369] on button "Next Note" at bounding box center [358, 372] width 200 height 21
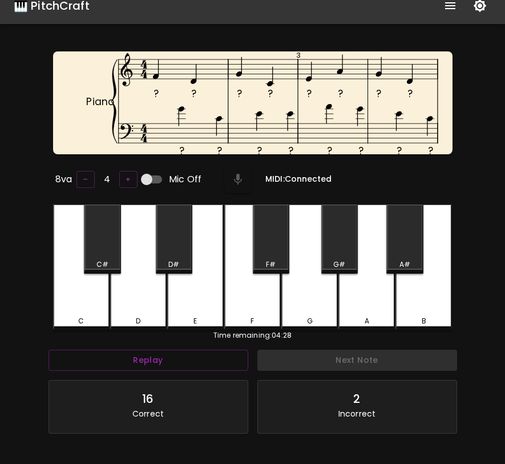
scroll to position [114, 0]
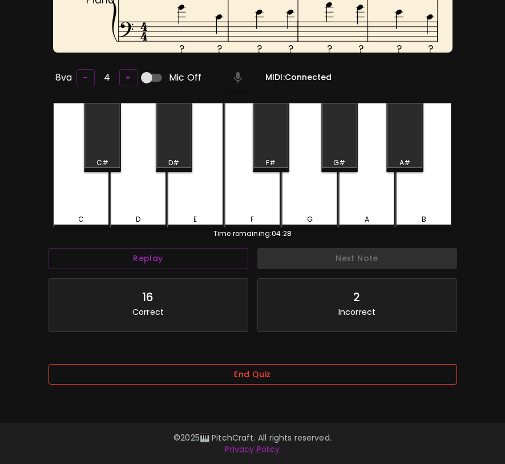
click at [344, 371] on button "End Quiz" at bounding box center [253, 374] width 409 height 21
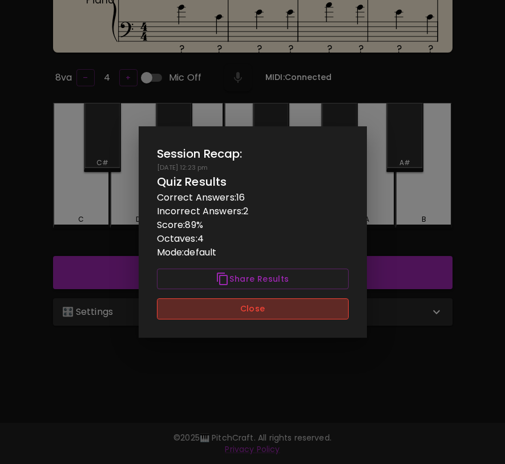
click at [339, 307] on button "Close" at bounding box center [253, 308] width 192 height 21
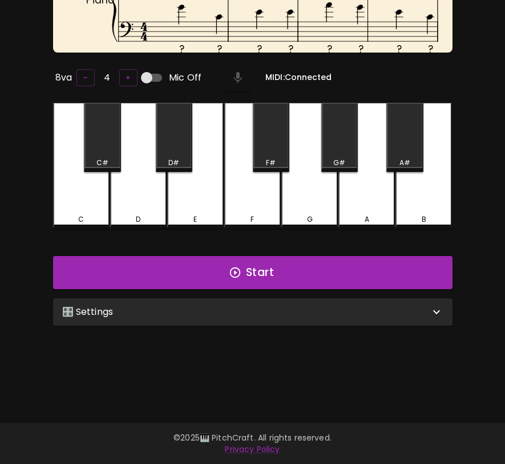
click at [378, 308] on div "🎛️ Settings" at bounding box center [246, 312] width 368 height 14
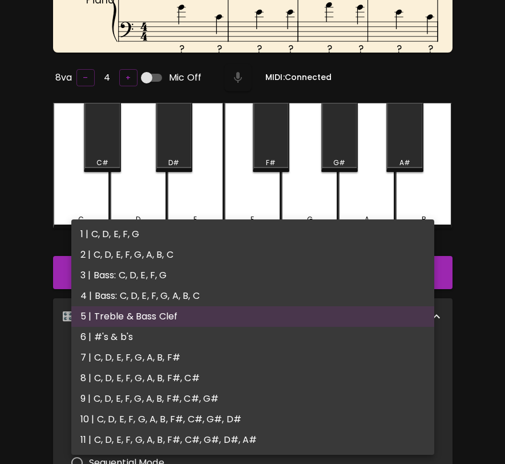
click at [329, 356] on body "🎹 PitchCraft About Badges Wizard Reading Pro Log Out ? ? ? ? ? ? ? ? ? ? ? ? ? …" at bounding box center [252, 298] width 505 height 824
click at [314, 235] on li "1 | C, D, E, F, G" at bounding box center [252, 234] width 363 height 21
type input "1"
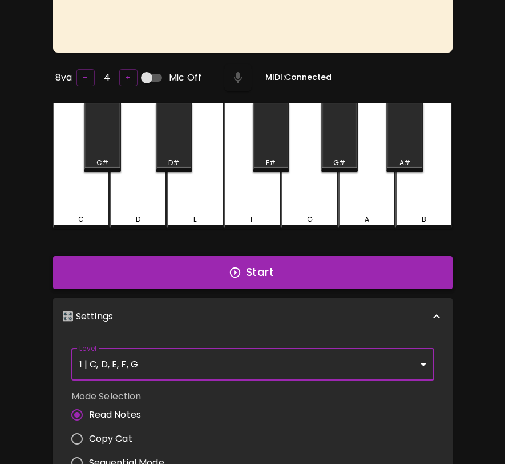
click at [318, 266] on button "Start" at bounding box center [253, 272] width 400 height 33
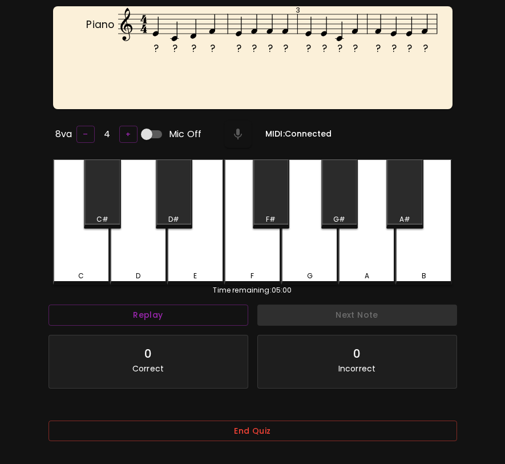
scroll to position [63, 0]
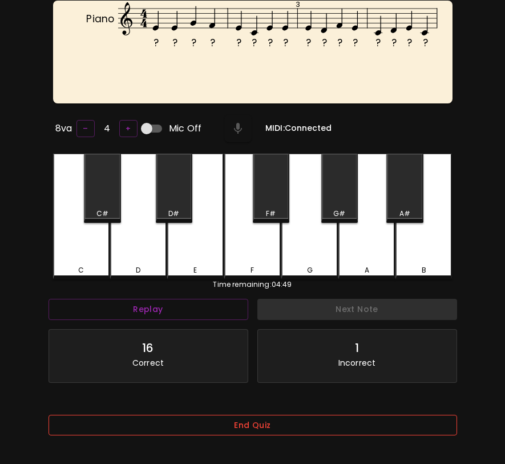
click at [224, 424] on button "End Quiz" at bounding box center [253, 425] width 409 height 21
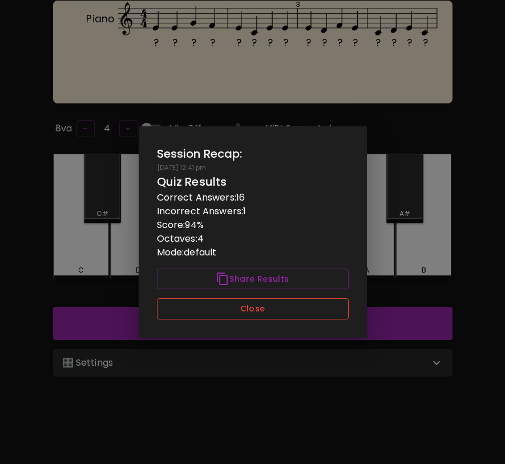
click at [247, 302] on button "Close" at bounding box center [253, 308] width 192 height 21
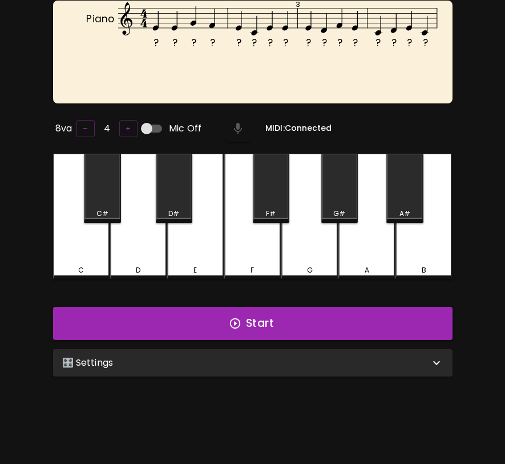
click at [236, 364] on div "🎛️ Settings" at bounding box center [246, 363] width 368 height 14
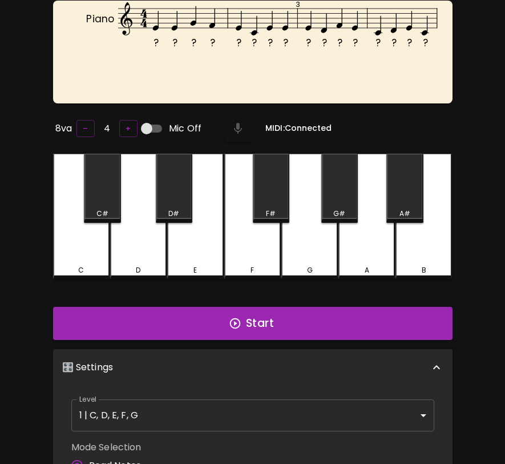
click at [226, 401] on body "🎹 PitchCraft About Badges Wizard Reading Pro Log Out ? ? ? ? ? ? ? ? ? ? ? ? ? …" at bounding box center [252, 349] width 505 height 824
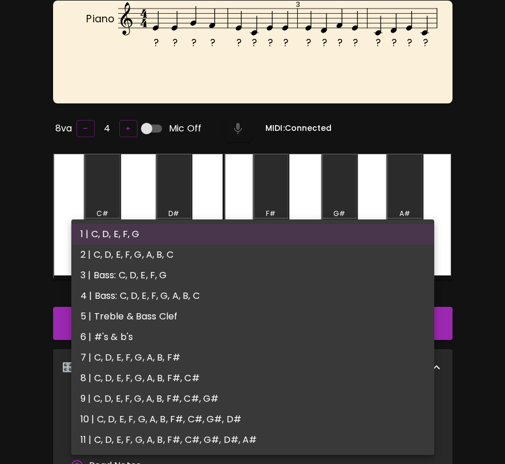
click at [238, 252] on li "2 | C, D, E, F, G, A, B, C" at bounding box center [252, 254] width 363 height 21
type input "3"
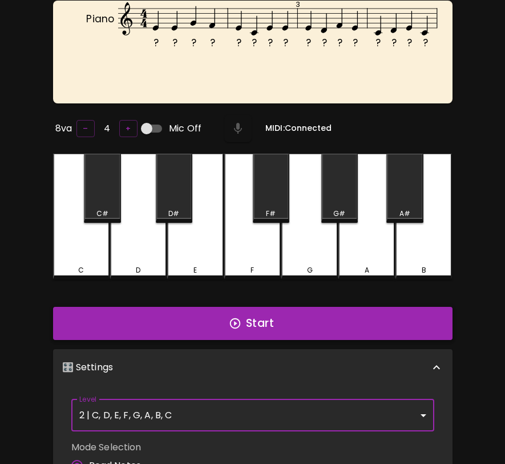
click at [228, 316] on button "Start" at bounding box center [253, 323] width 400 height 33
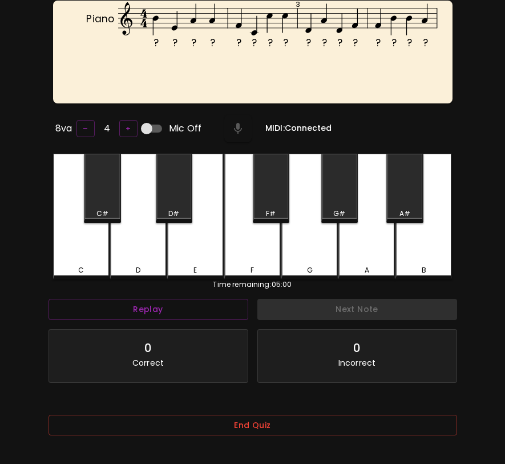
scroll to position [114, 0]
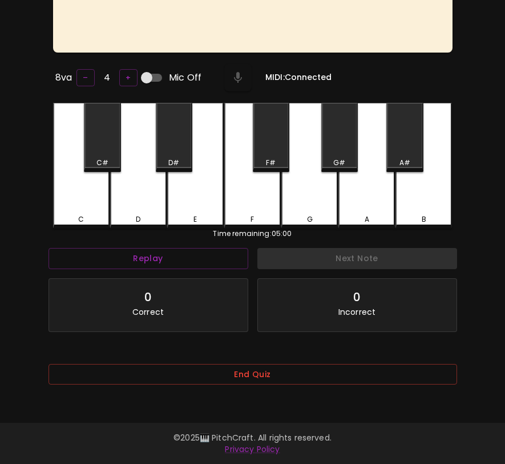
click at [216, 387] on div "End Quiz" at bounding box center [253, 382] width 409 height 37
click at [232, 368] on button "End Quiz" at bounding box center [253, 374] width 409 height 21
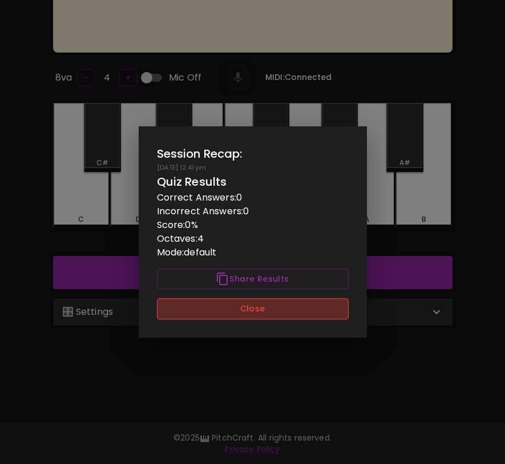
click at [259, 308] on button "Close" at bounding box center [253, 308] width 192 height 21
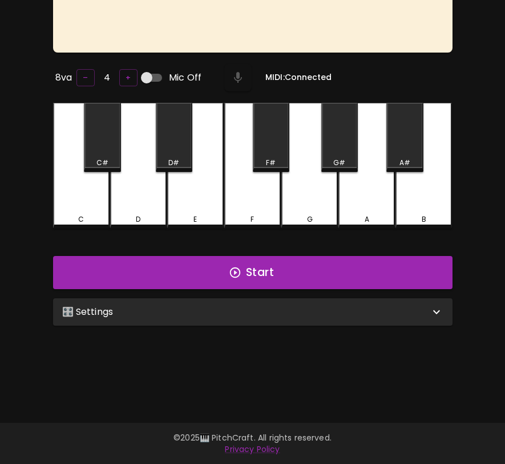
click at [259, 308] on div "🎛️ Settings" at bounding box center [246, 312] width 368 height 14
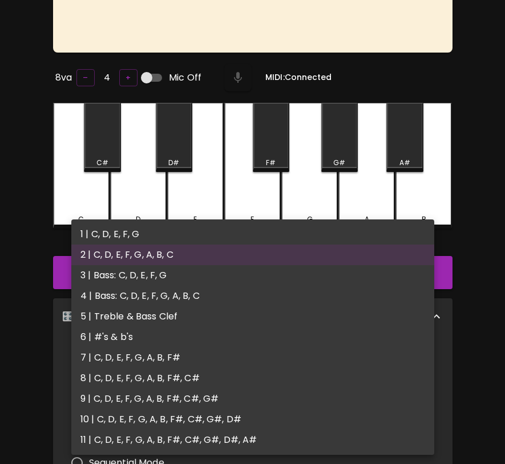
click at [247, 358] on body "🎹 PitchCraft About Badges Wizard Reading Pro Log Out ? ? ? ? ? ? ? ? ? ? ? ? ? …" at bounding box center [252, 298] width 505 height 824
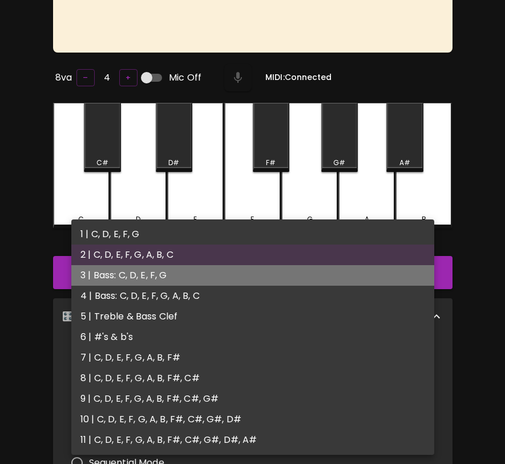
click at [248, 280] on li "3 | Bass: C, D, E, F, G" at bounding box center [252, 275] width 363 height 21
type input "5"
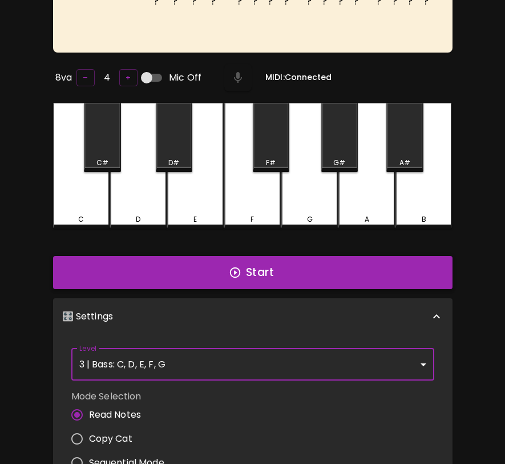
click at [254, 272] on button "Start" at bounding box center [253, 272] width 400 height 33
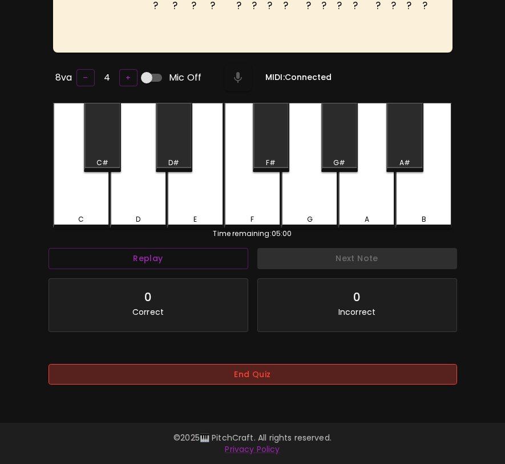
click at [224, 365] on button "End Quiz" at bounding box center [253, 374] width 409 height 21
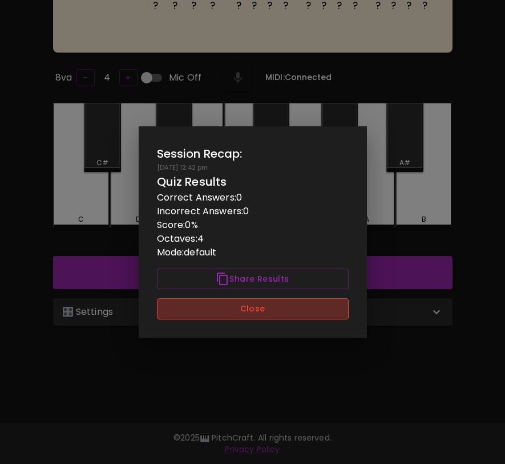
click at [244, 299] on button "Close" at bounding box center [253, 308] width 192 height 21
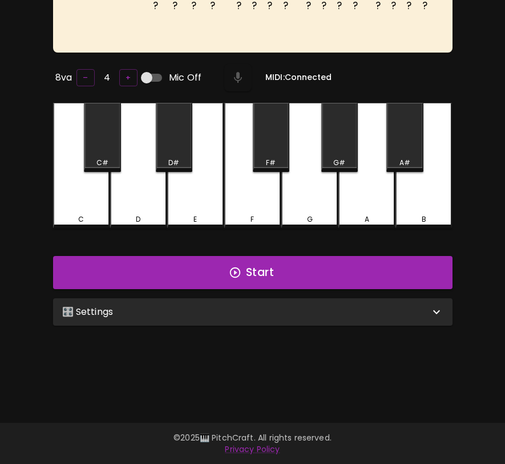
click at [243, 308] on div "🎛️ Settings" at bounding box center [246, 312] width 368 height 14
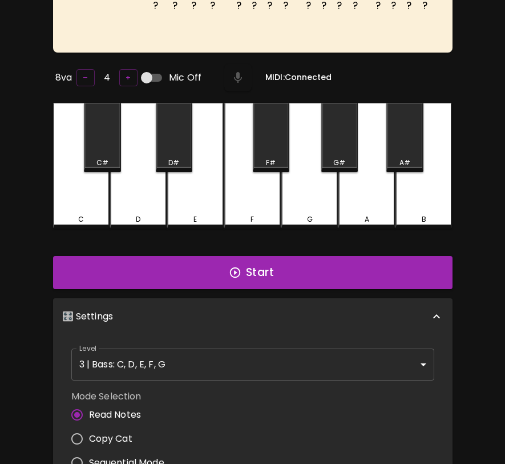
click at [225, 372] on body "🎹 PitchCraft About Badges Wizard Reading Pro Log Out ? ? ? ? ? ? ? ? ? ? ? ? ? …" at bounding box center [252, 298] width 505 height 824
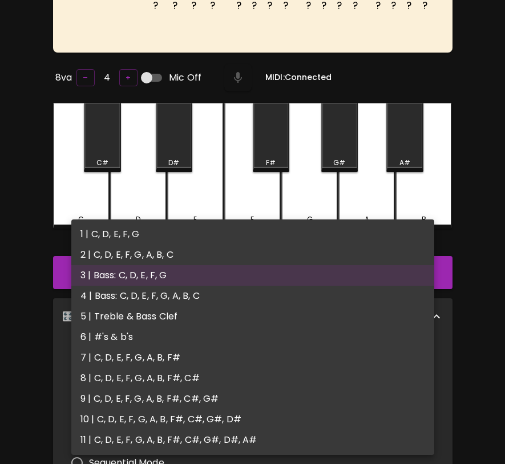
click at [230, 293] on li "4 | Bass: C, D, E, F, G, A, B, C" at bounding box center [252, 296] width 363 height 21
type input "7"
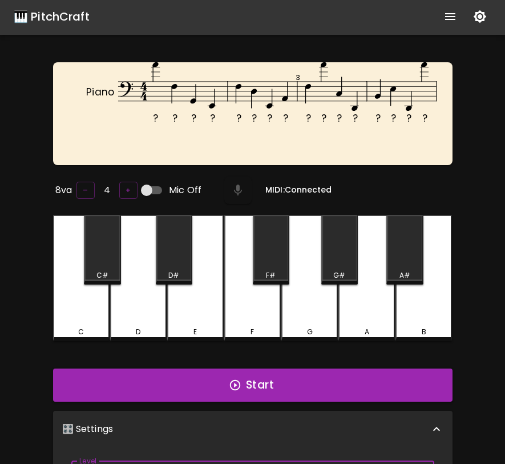
scroll to position [0, 0]
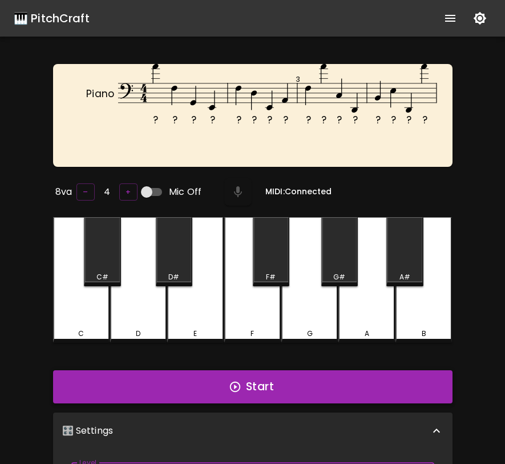
click at [219, 381] on button "Start" at bounding box center [253, 386] width 400 height 33
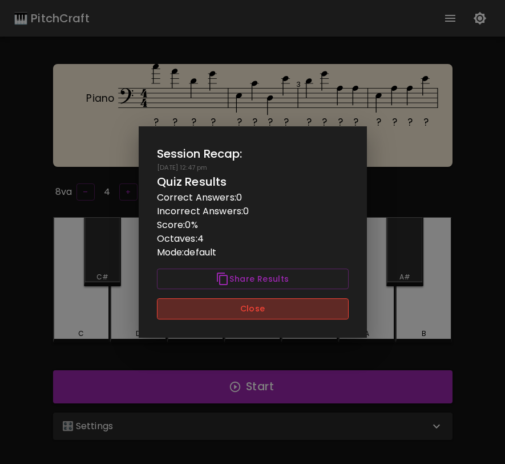
click at [311, 301] on button "Close" at bounding box center [253, 308] width 192 height 21
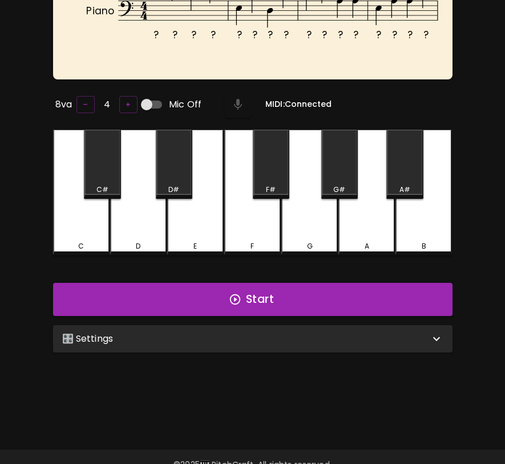
scroll to position [114, 0]
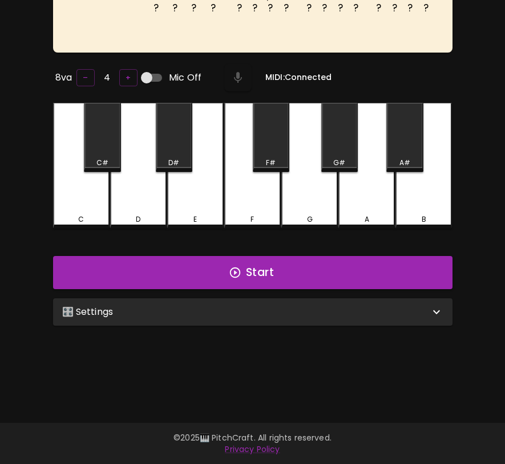
click at [338, 305] on div "🎛️ Settings" at bounding box center [246, 312] width 368 height 14
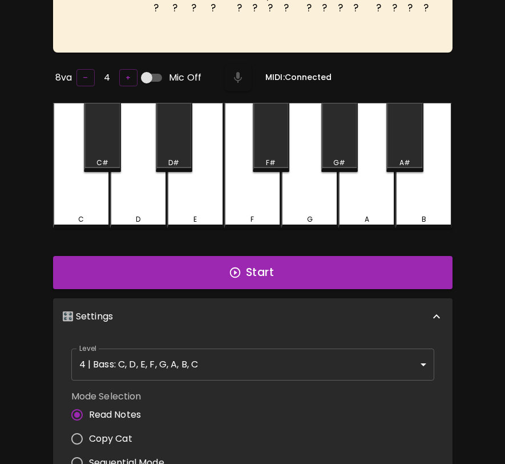
click at [271, 360] on body "🎹 PitchCraft About Badges Wizard Reading Pro Log Out ? ? ? ? ? ? ? ? ? ? ? ? ? …" at bounding box center [252, 298] width 505 height 824
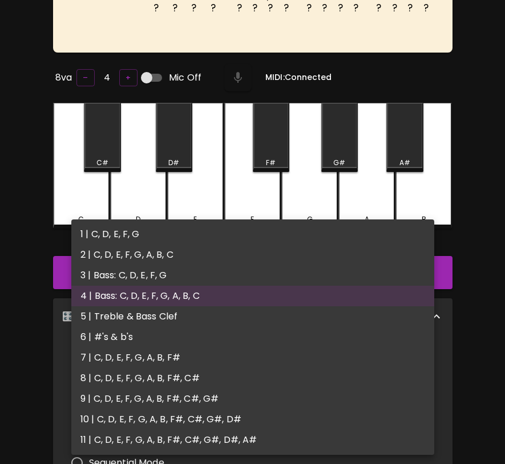
click at [284, 232] on li "1 | C, D, E, F, G" at bounding box center [252, 234] width 363 height 21
type input "1"
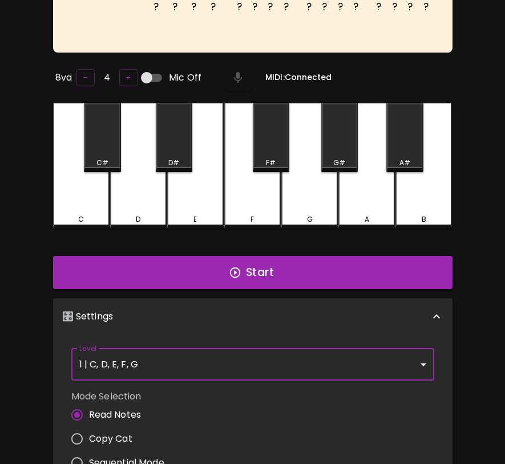
click at [272, 283] on button "Start" at bounding box center [253, 272] width 400 height 33
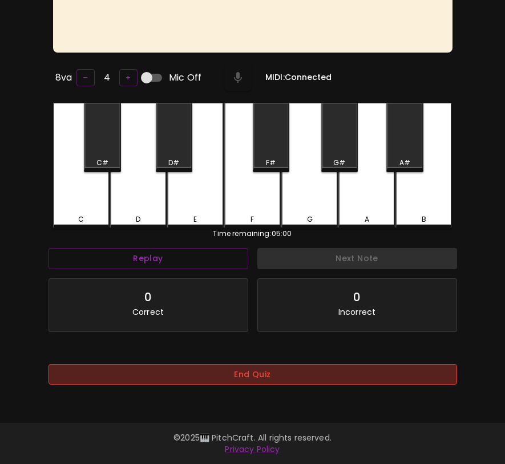
click at [263, 383] on button "End Quiz" at bounding box center [253, 374] width 409 height 21
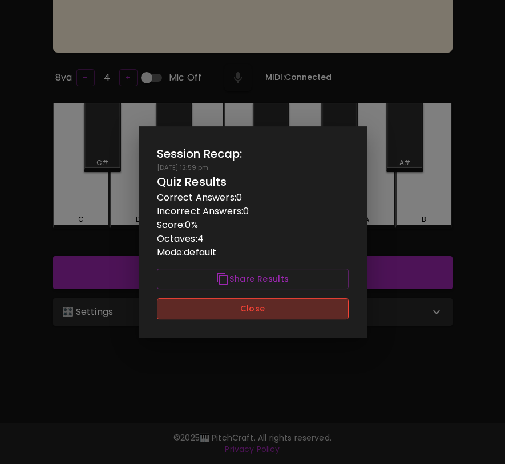
click at [268, 308] on button "Close" at bounding box center [253, 308] width 192 height 21
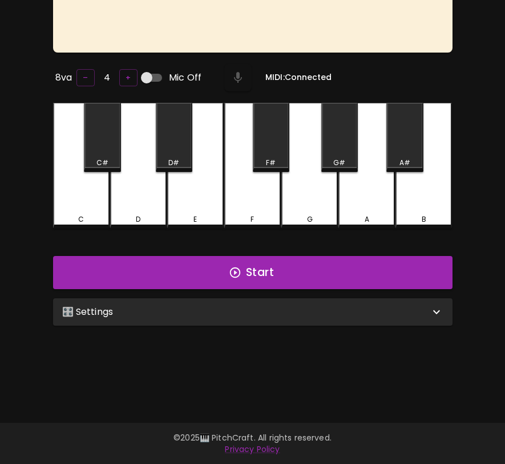
click at [264, 322] on div "🎛️ Settings" at bounding box center [253, 311] width 400 height 27
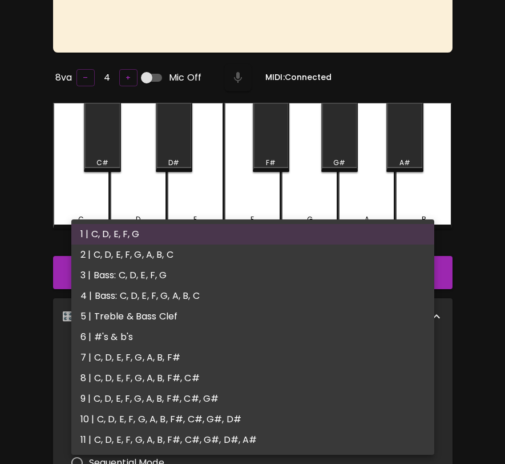
click at [254, 355] on body "🎹 PitchCraft About Badges Wizard Reading Pro Log Out ? ? ? ? ? ? ? ? ? ? ? ? ? …" at bounding box center [252, 298] width 505 height 824
click at [259, 258] on li "2 | C, D, E, F, G, A, B, C" at bounding box center [252, 254] width 363 height 21
type input "3"
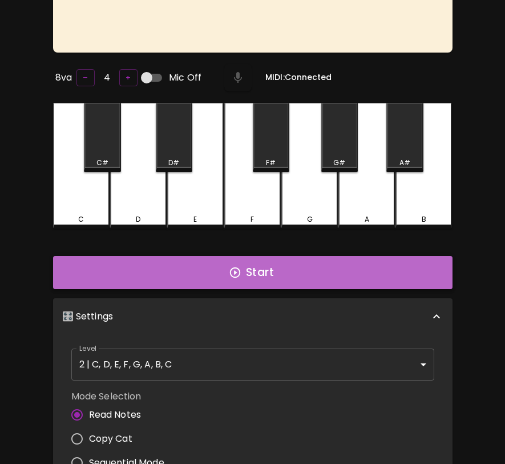
click at [256, 276] on button "Start" at bounding box center [253, 272] width 400 height 33
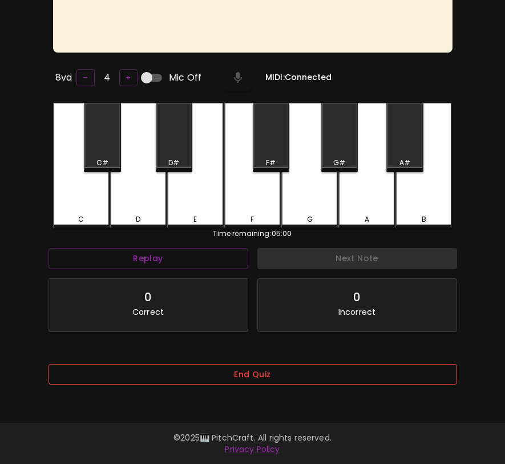
click at [254, 380] on button "End Quiz" at bounding box center [253, 374] width 409 height 21
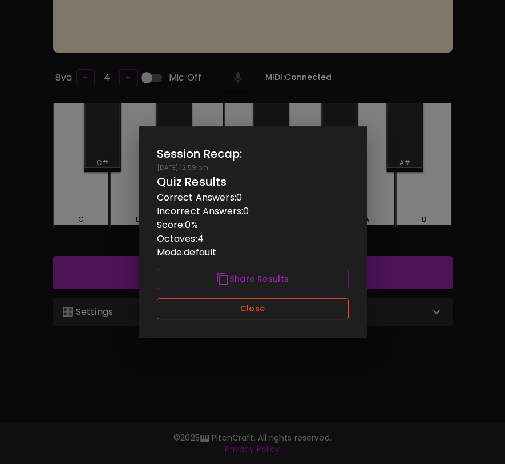
click at [275, 307] on button "Close" at bounding box center [253, 308] width 192 height 21
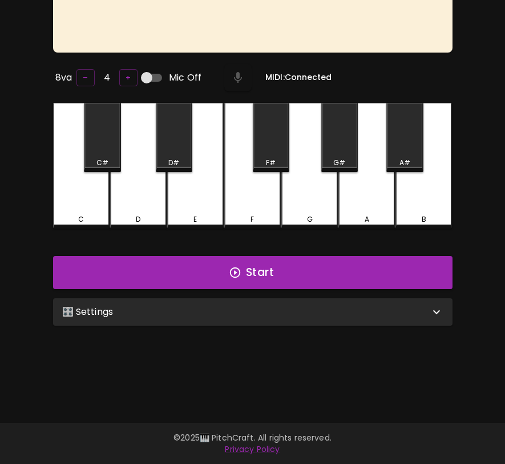
click at [272, 315] on div "🎛️ Settings" at bounding box center [246, 312] width 368 height 14
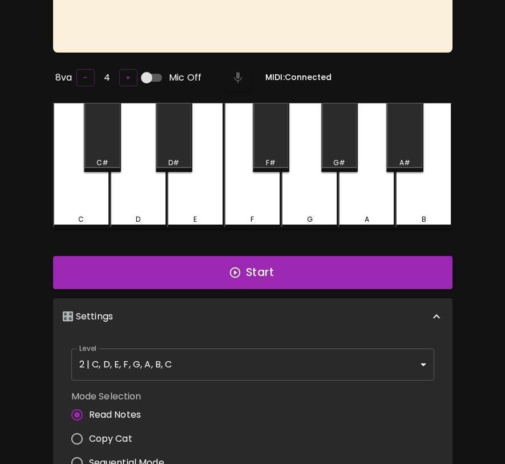
click at [250, 363] on body "🎹 PitchCraft About Badges Wizard Reading Pro Log Out ? ? ? ? ? ? ? ? ? ? ? ? ? …" at bounding box center [252, 298] width 505 height 824
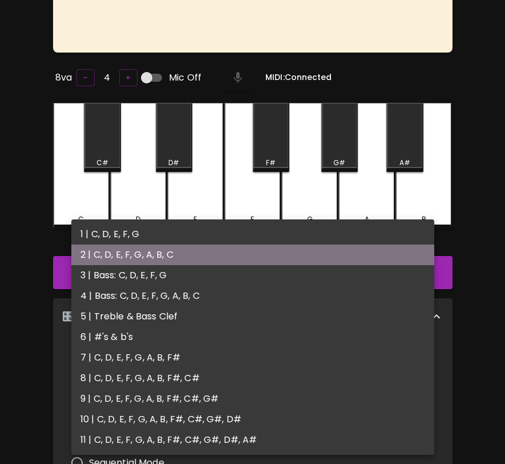
click at [254, 264] on li "2 | C, D, E, F, G, A, B, C" at bounding box center [252, 254] width 363 height 21
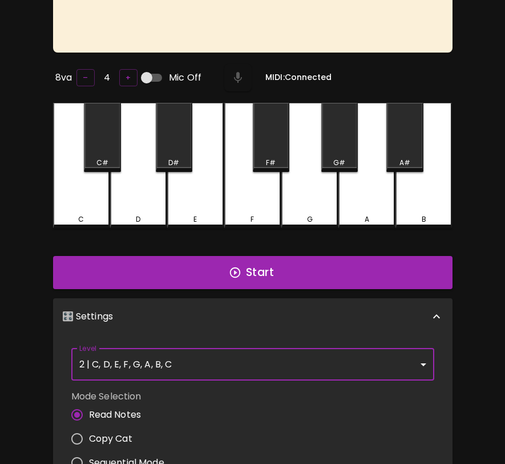
click at [228, 349] on body "🎹 PitchCraft About Badges Wizard Reading Pro Log Out ? ? ? ? ? ? ? ? ? ? ? ? ? …" at bounding box center [252, 298] width 505 height 824
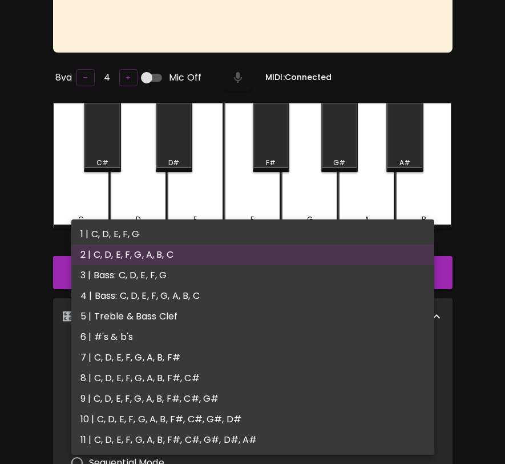
click at [246, 280] on li "3 | Bass: C, D, E, F, G" at bounding box center [252, 275] width 363 height 21
type input "5"
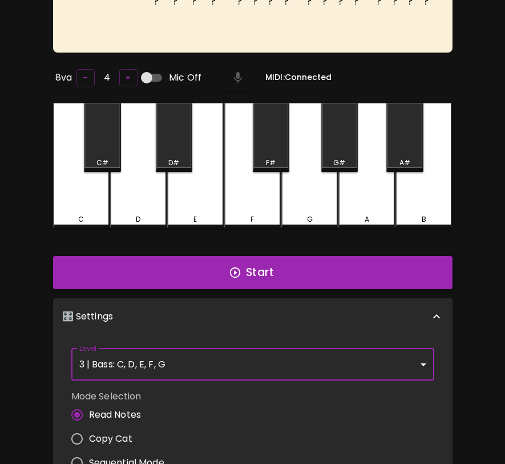
click at [256, 268] on button "Start" at bounding box center [253, 272] width 400 height 33
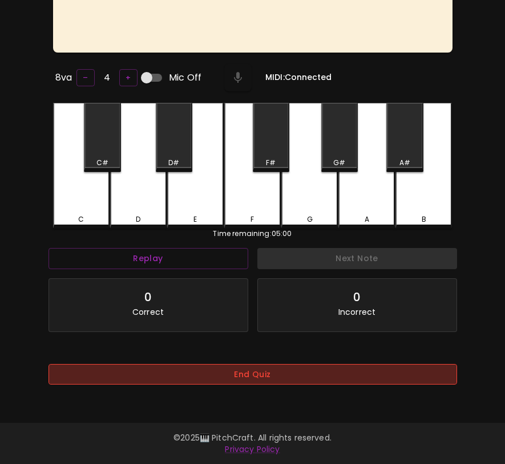
click at [287, 379] on button "End Quiz" at bounding box center [253, 374] width 409 height 21
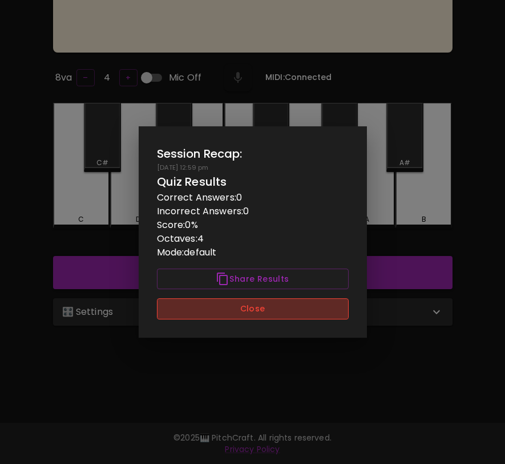
click at [288, 308] on button "Close" at bounding box center [253, 308] width 192 height 21
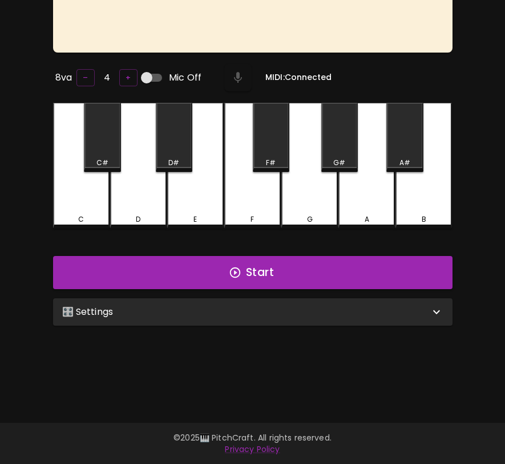
click at [288, 308] on div "🎛️ Settings" at bounding box center [246, 312] width 368 height 14
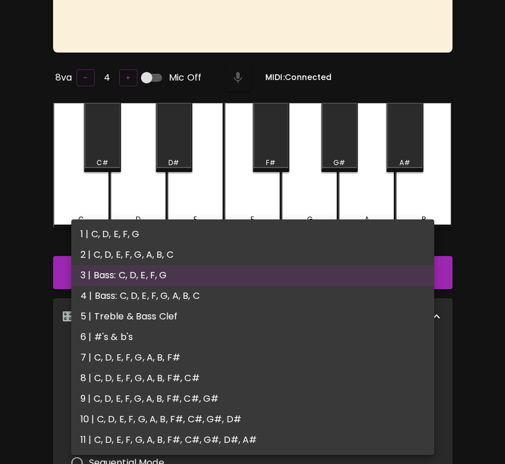
click at [249, 369] on body "🎹 PitchCraft About Badges Wizard Reading Pro Log Out ? ? ? ? ? ? ? ? ? ? ? ? ? …" at bounding box center [252, 298] width 505 height 824
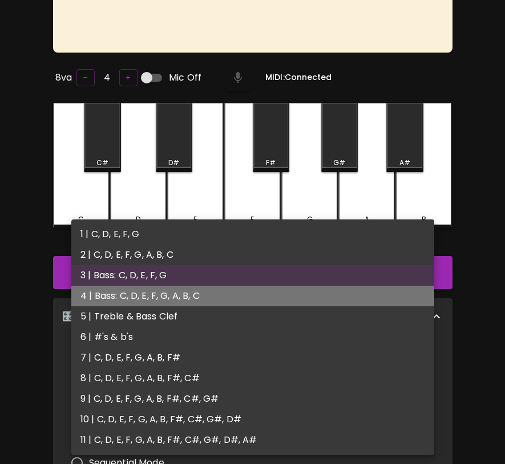
click at [237, 296] on li "4 | Bass: C, D, E, F, G, A, B, C" at bounding box center [252, 296] width 363 height 21
type input "7"
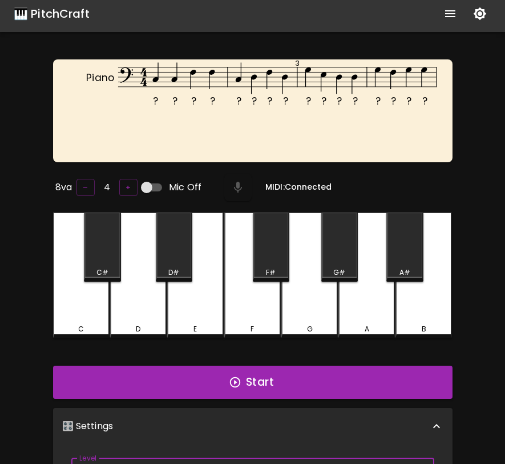
scroll to position [0, 0]
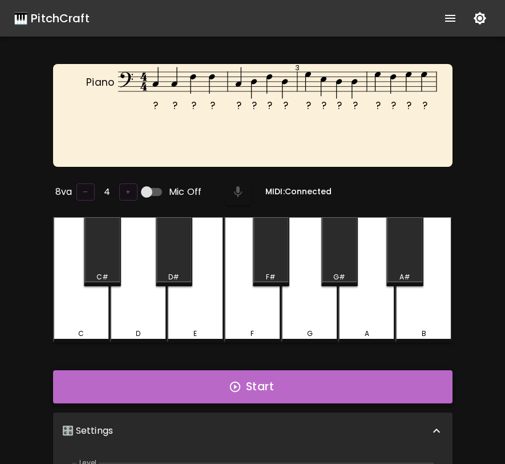
click at [231, 375] on button "Start" at bounding box center [253, 386] width 400 height 33
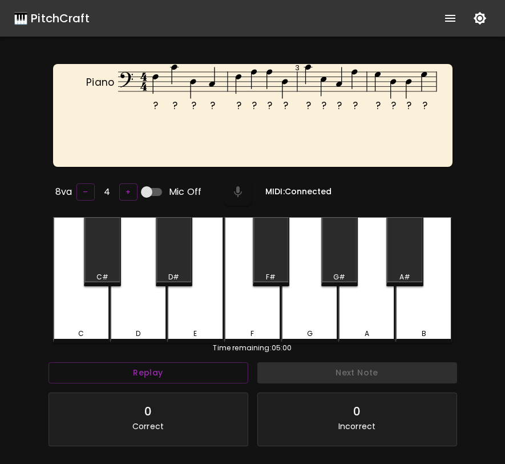
scroll to position [114, 0]
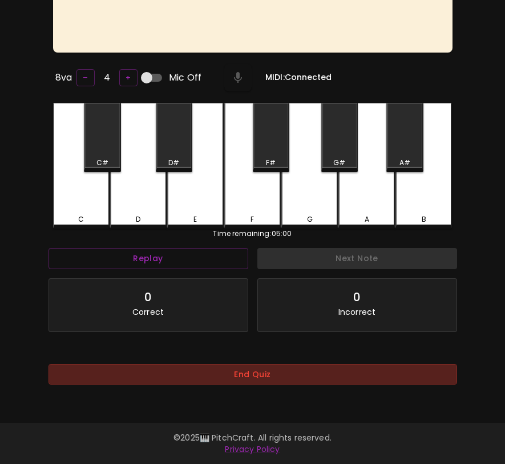
click at [231, 375] on button "End Quiz" at bounding box center [253, 374] width 409 height 21
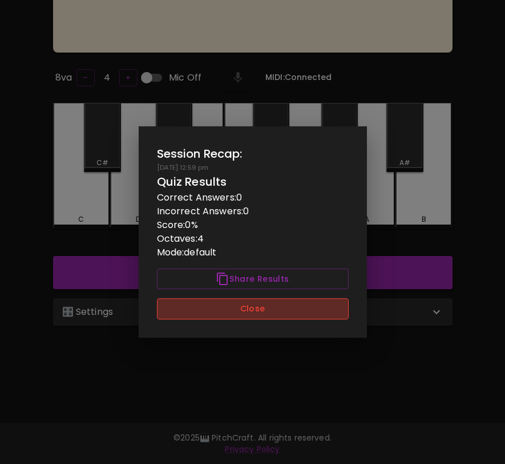
click at [264, 304] on button "Close" at bounding box center [253, 308] width 192 height 21
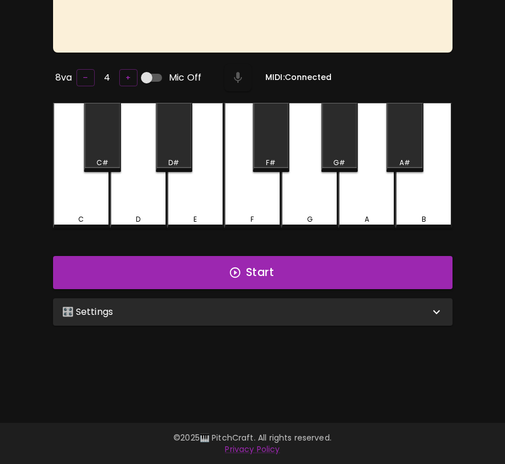
click at [269, 312] on div "🎛️ Settings" at bounding box center [246, 312] width 368 height 14
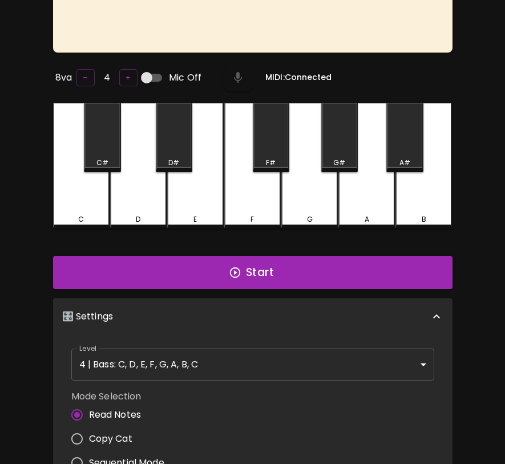
scroll to position [5, 0]
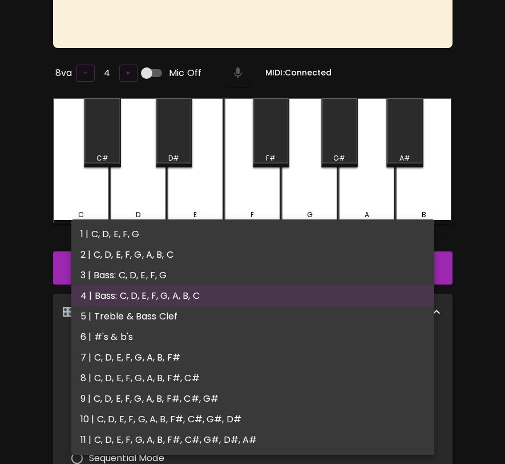
click at [259, 353] on body "🎹 PitchCraft About Badges Wizard Reading Pro Log Out ? ? ? ? ? ? ? ? ? ? ? ? ? …" at bounding box center [252, 298] width 505 height 824
click at [258, 320] on li "5 | Treble & Bass Clef" at bounding box center [252, 316] width 363 height 21
type input "9"
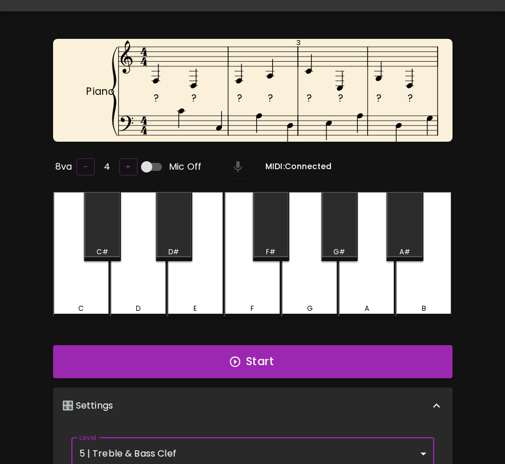
scroll to position [15, 0]
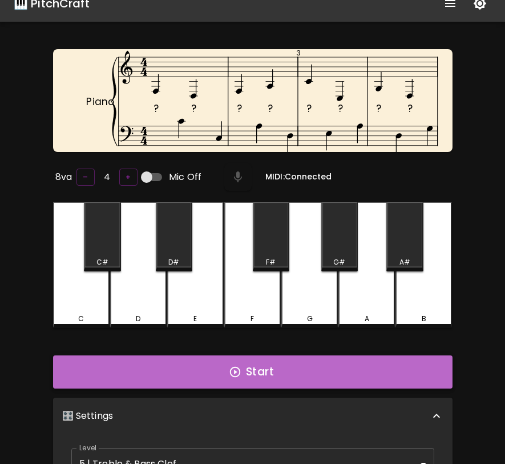
click at [254, 361] on button "Start" at bounding box center [253, 371] width 400 height 33
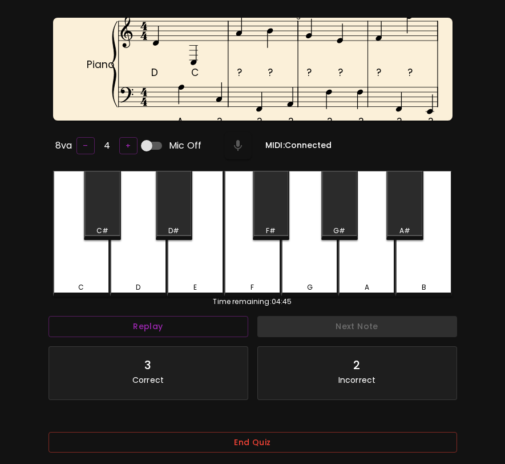
scroll to position [23, 0]
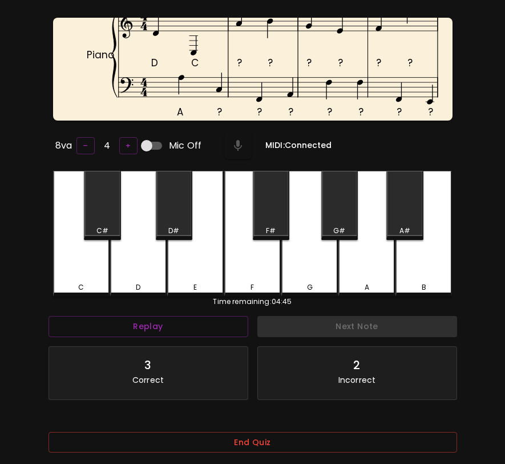
click at [338, 349] on div "2 Incorrect" at bounding box center [357, 373] width 199 height 53
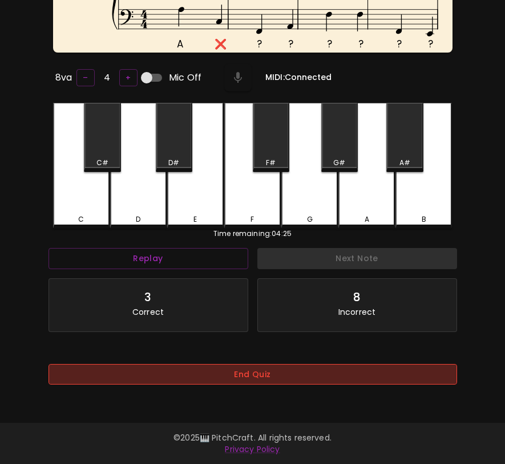
click at [344, 376] on button "End Quiz" at bounding box center [253, 374] width 409 height 21
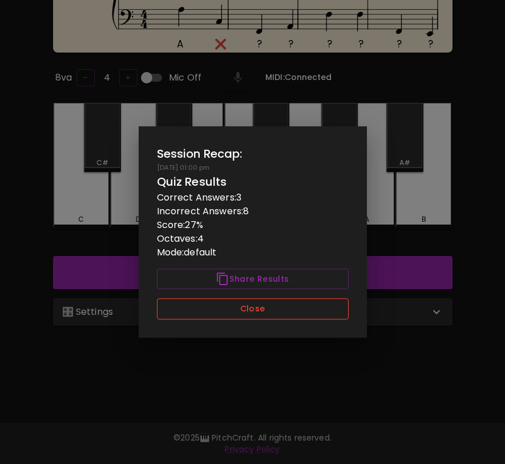
click at [344, 308] on button "Close" at bounding box center [253, 308] width 192 height 21
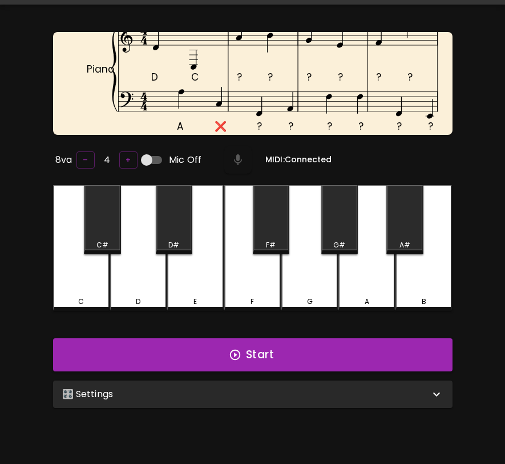
scroll to position [26, 0]
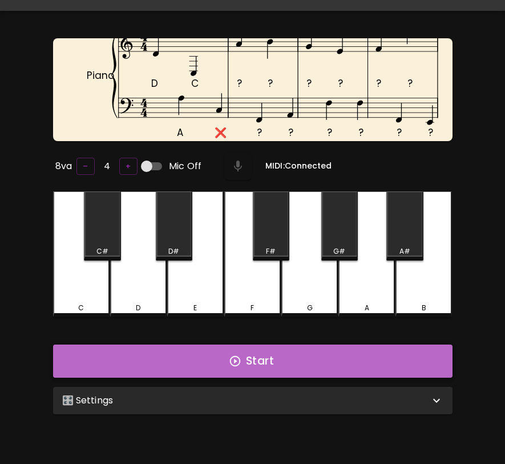
click at [328, 352] on button "Start" at bounding box center [253, 360] width 400 height 33
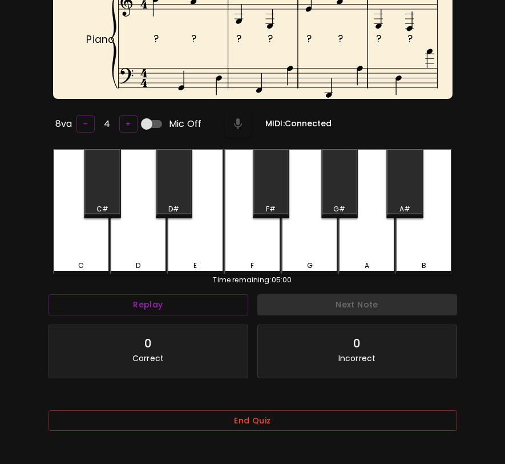
scroll to position [114, 0]
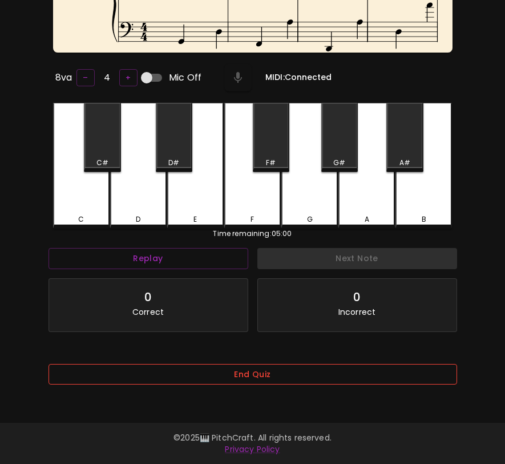
click at [323, 378] on button "End Quiz" at bounding box center [253, 374] width 409 height 21
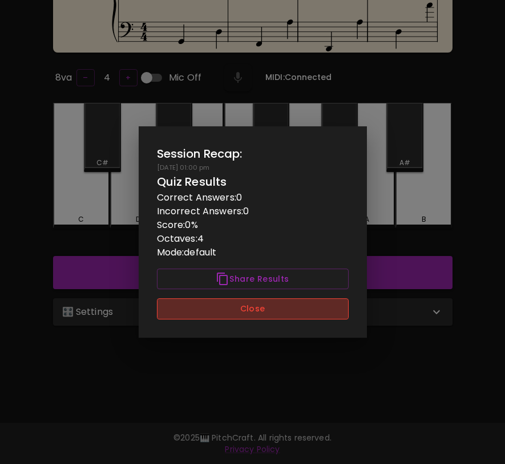
click at [314, 307] on button "Close" at bounding box center [253, 308] width 192 height 21
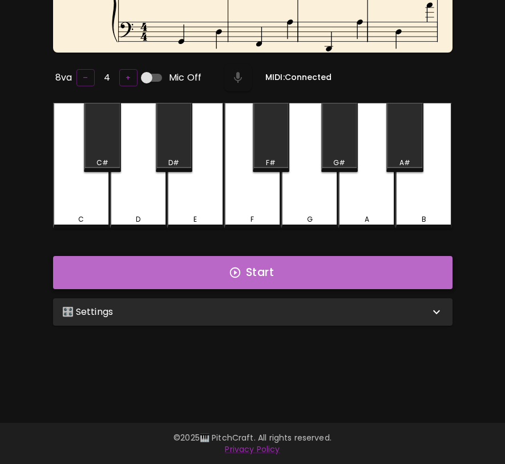
click at [323, 278] on button "Start" at bounding box center [253, 272] width 400 height 33
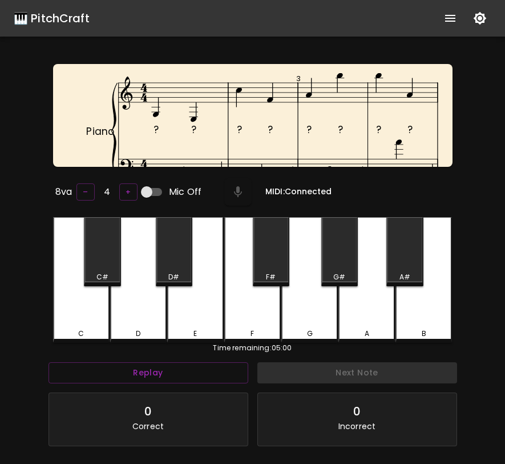
scroll to position [2, 0]
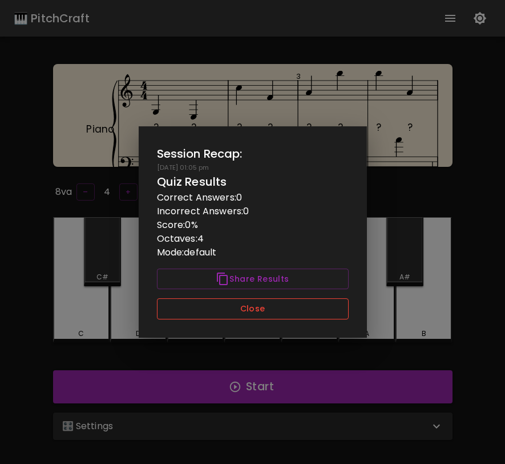
click at [336, 310] on button "Close" at bounding box center [253, 308] width 192 height 21
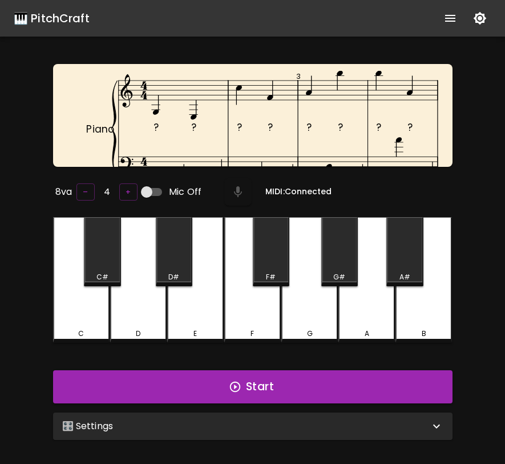
scroll to position [114, 0]
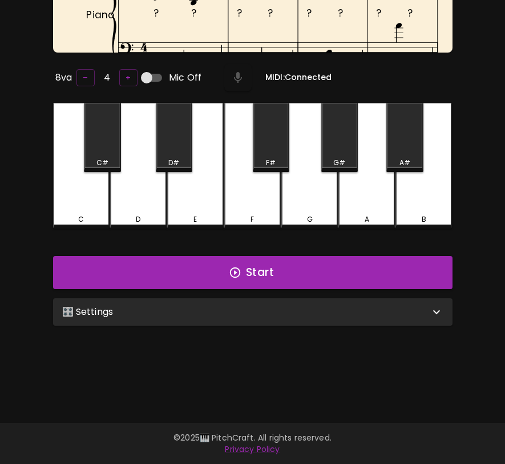
click at [337, 310] on div "🎛️ Settings" at bounding box center [246, 312] width 368 height 14
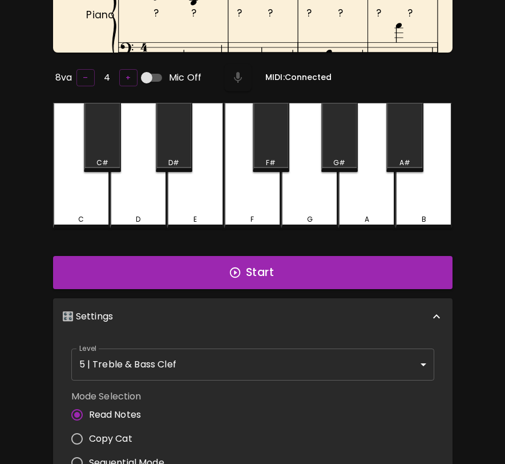
click at [306, 352] on body "🎹 PitchCraft About Badges Wizard Reading Pro Log Out ? ? ? ? ? ? ? ? ? ? ? ? ? …" at bounding box center [252, 298] width 505 height 824
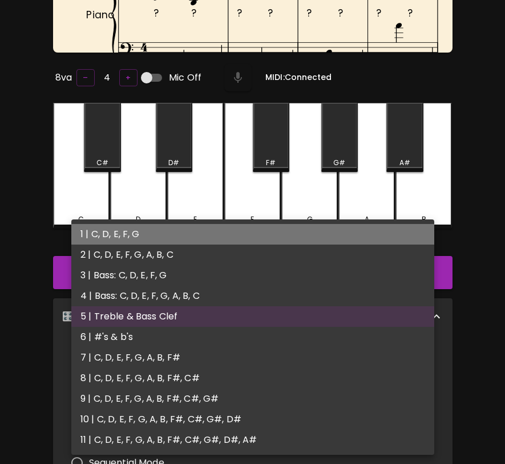
click at [320, 242] on li "1 | C, D, E, F, G" at bounding box center [252, 234] width 363 height 21
type input "1"
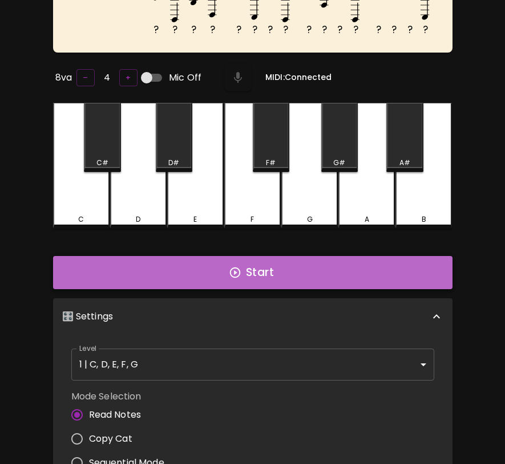
click at [307, 268] on button "Start" at bounding box center [253, 272] width 400 height 33
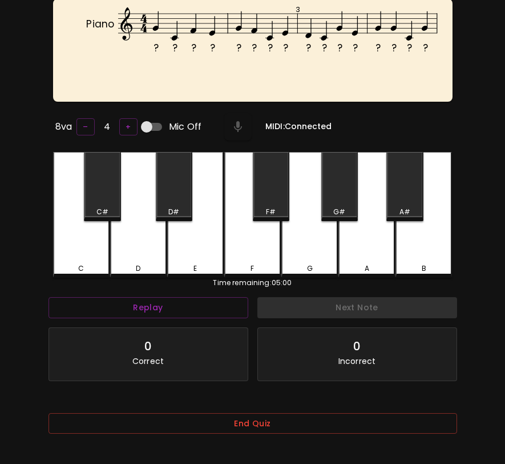
scroll to position [78, 0]
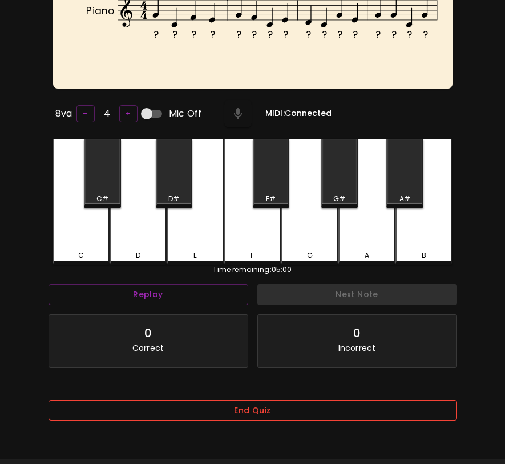
click at [249, 409] on button "End Quiz" at bounding box center [253, 410] width 409 height 21
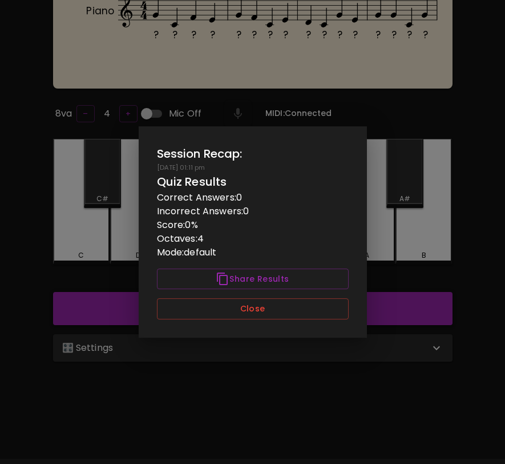
click at [279, 311] on button "Close" at bounding box center [253, 308] width 192 height 21
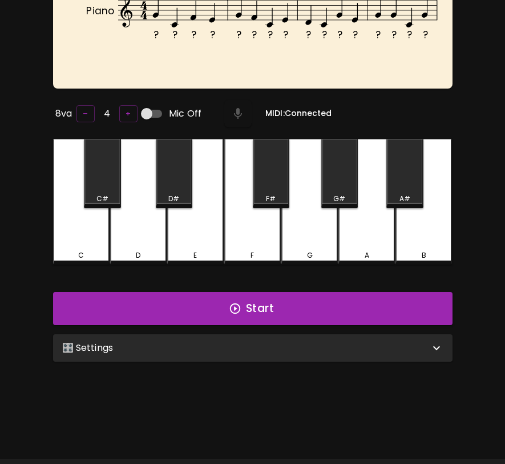
click at [272, 343] on div "🎛️ Settings" at bounding box center [246, 348] width 368 height 14
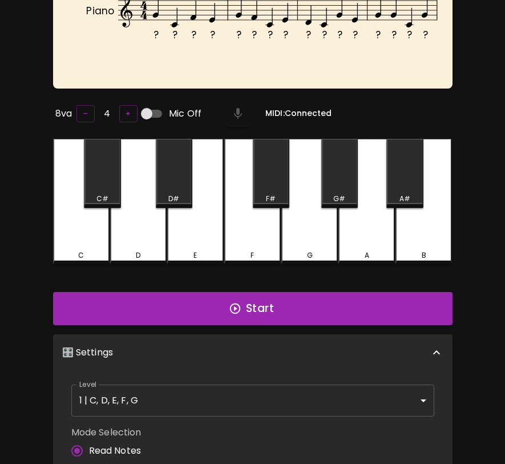
click at [247, 393] on body "🎹 PitchCraft About Badges Wizard Reading Pro Log Out ? ? ? ? ? ? ? ? ? ? ? ? ? …" at bounding box center [252, 334] width 505 height 824
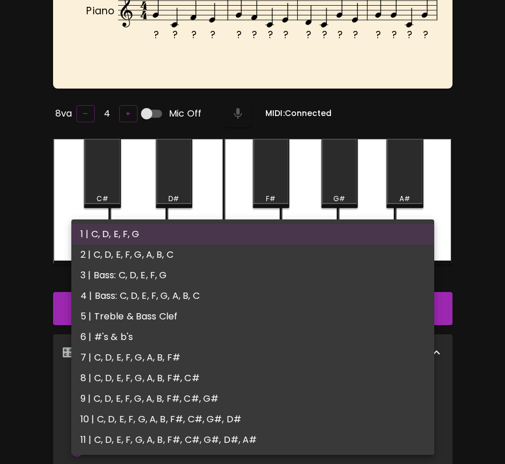
click at [284, 253] on li "2 | C, D, E, F, G, A, B, C" at bounding box center [252, 254] width 363 height 21
type input "3"
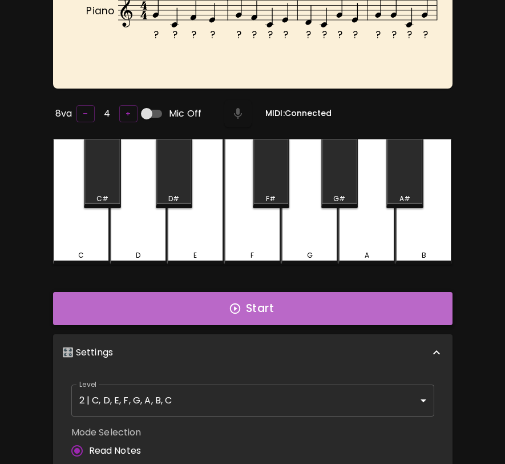
click at [280, 298] on button "Start" at bounding box center [253, 308] width 400 height 33
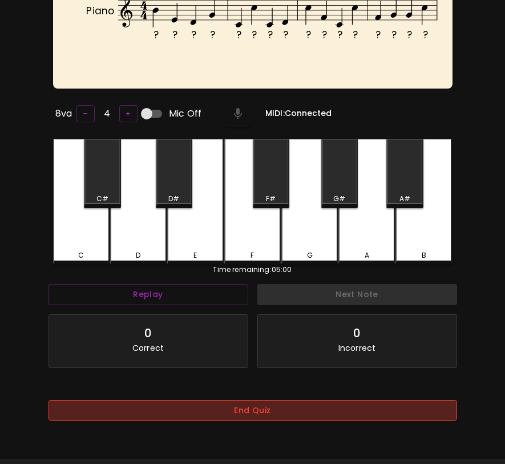
click at [252, 414] on button "End Quiz" at bounding box center [253, 410] width 409 height 21
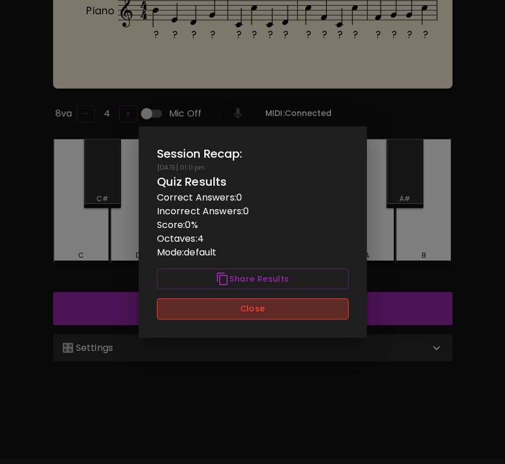
click at [288, 314] on button "Close" at bounding box center [253, 308] width 192 height 21
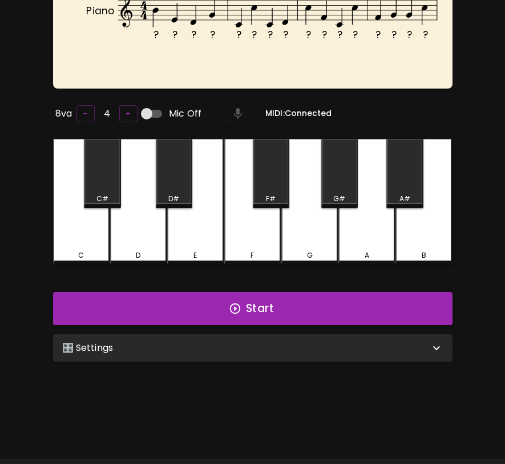
click at [277, 346] on div "🎛️ Settings" at bounding box center [246, 348] width 368 height 14
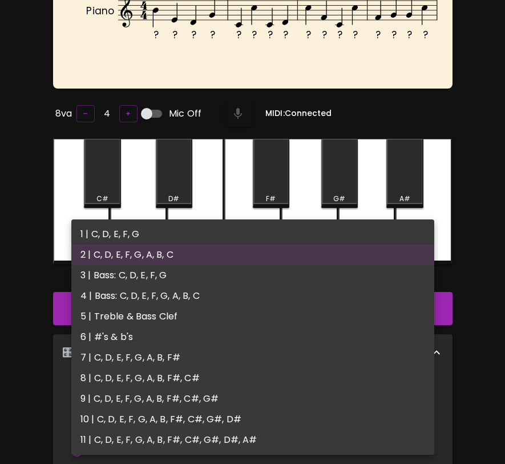
click at [243, 408] on body "🎹 PitchCraft About Badges Wizard Reading Pro Log Out ? ? ? ? ? ? ? ? ? ? ? ? ? …" at bounding box center [252, 334] width 505 height 824
click at [256, 283] on li "3 | Bass: C, D, E, F, G" at bounding box center [252, 275] width 363 height 21
type input "5"
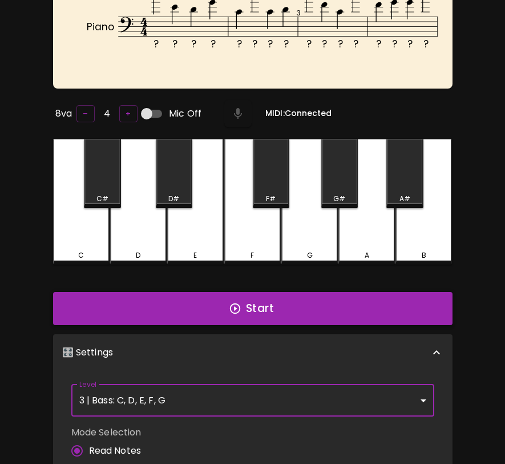
click at [252, 308] on button "Start" at bounding box center [253, 308] width 400 height 33
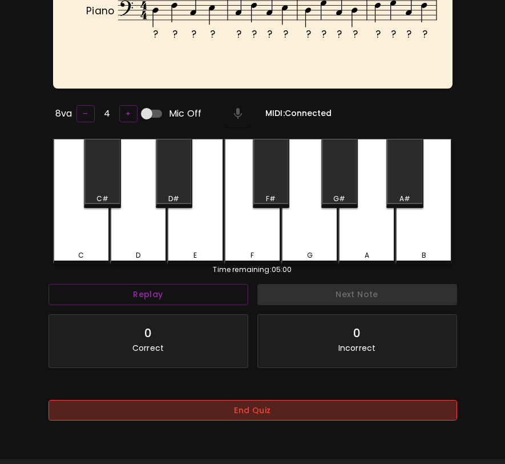
click at [254, 419] on button "End Quiz" at bounding box center [253, 410] width 409 height 21
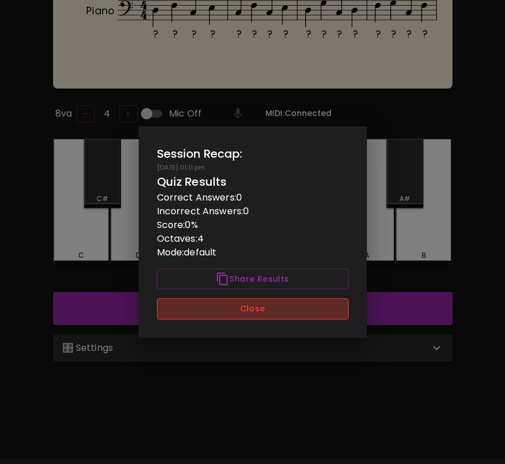
click at [276, 308] on button "Close" at bounding box center [253, 308] width 192 height 21
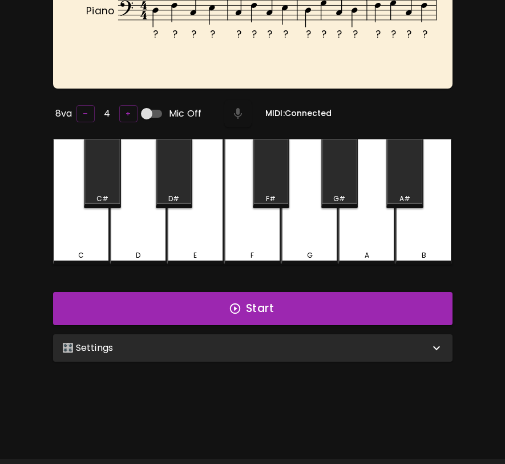
click at [263, 334] on div "🎛️ Settings" at bounding box center [253, 347] width 400 height 27
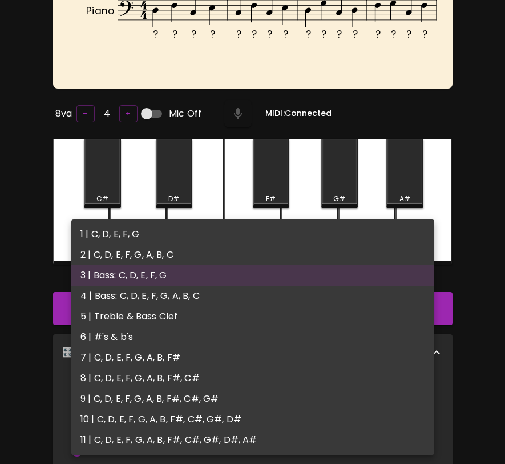
click at [254, 393] on body "🎹 PitchCraft About Badges Wizard Reading Pro Log Out ? ? ? ? ? ? ? ? ? ? ? ? ? …" at bounding box center [252, 334] width 505 height 824
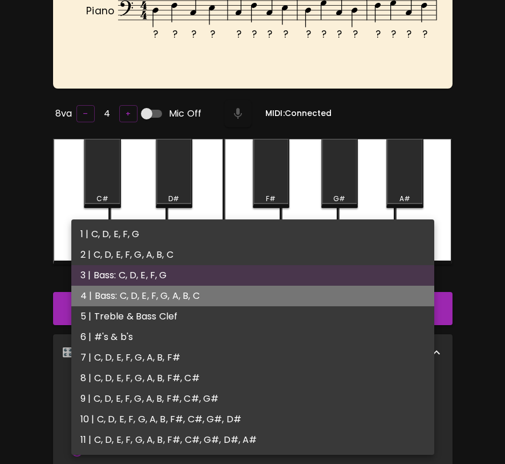
click at [251, 288] on li "4 | Bass: C, D, E, F, G, A, B, C" at bounding box center [252, 296] width 363 height 21
type input "7"
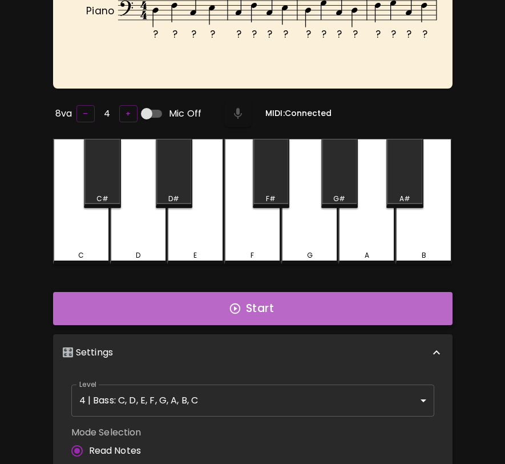
click at [255, 302] on button "Start" at bounding box center [253, 308] width 400 height 33
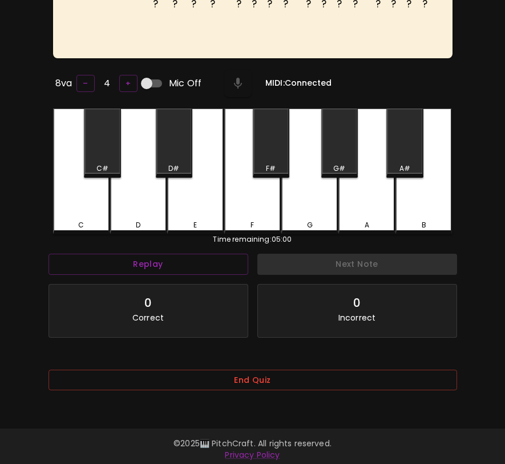
scroll to position [114, 0]
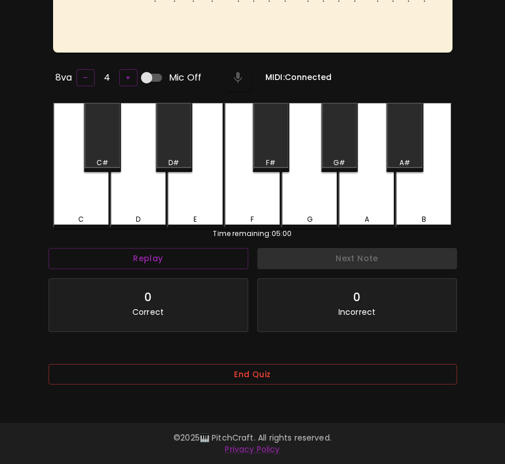
click at [245, 398] on div "End Quiz" at bounding box center [253, 382] width 409 height 37
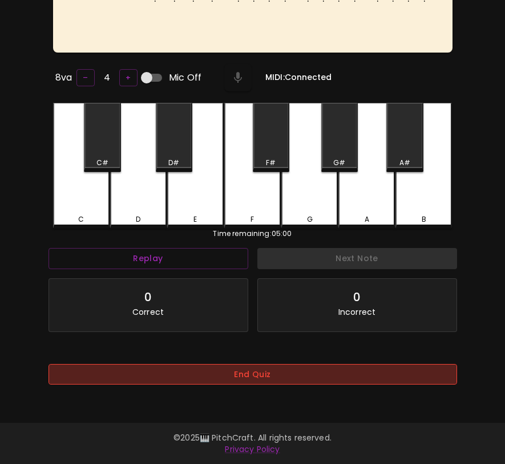
click at [251, 381] on button "End Quiz" at bounding box center [253, 374] width 409 height 21
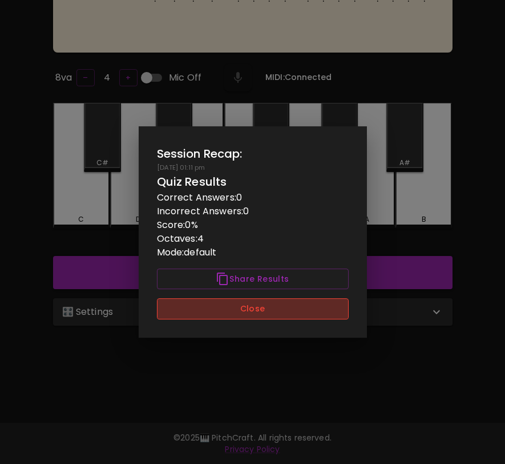
click at [274, 313] on button "Close" at bounding box center [253, 308] width 192 height 21
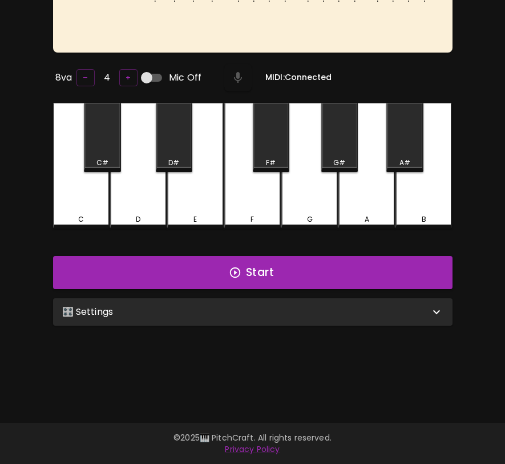
click at [274, 313] on div "🎛️ Settings" at bounding box center [246, 312] width 368 height 14
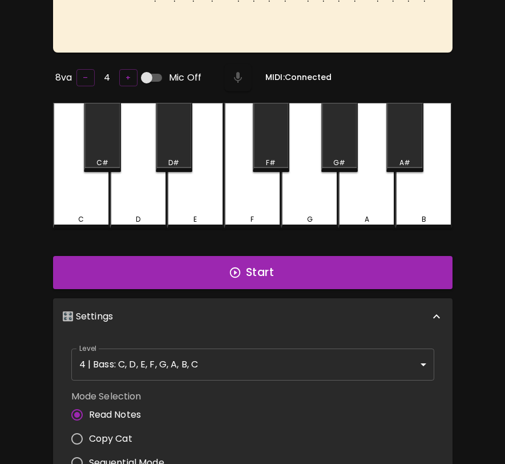
click at [262, 361] on body "🎹 PitchCraft About Badges Wizard Reading Pro Log Out ? ? ? ? ? ? ? ? ? ? ? ? ? …" at bounding box center [252, 298] width 505 height 824
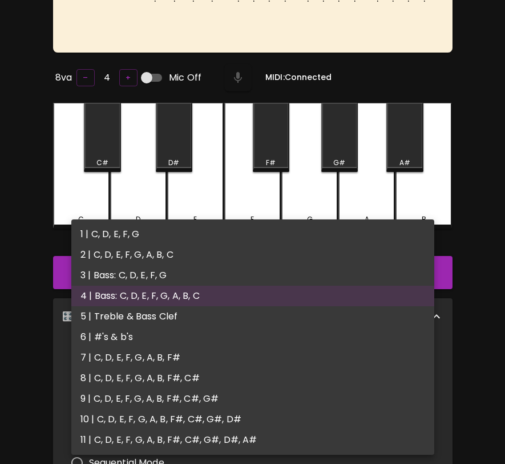
click at [276, 320] on li "5 | Treble & Bass Clef" at bounding box center [252, 316] width 363 height 21
type input "9"
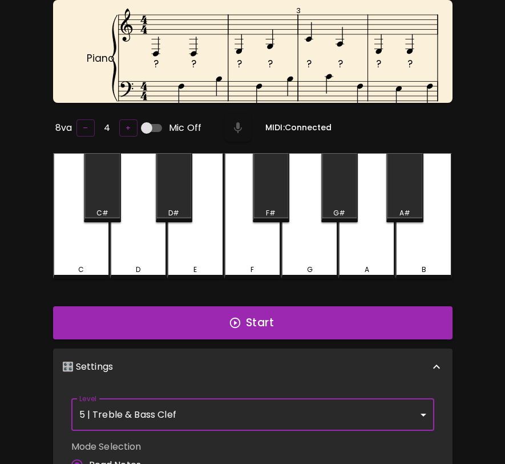
scroll to position [56, 0]
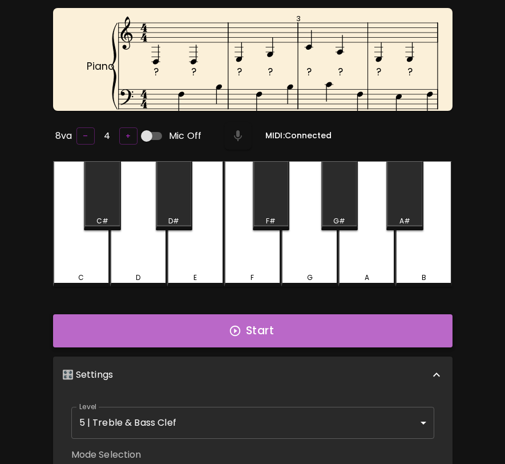
click at [287, 338] on button "Start" at bounding box center [253, 330] width 400 height 33
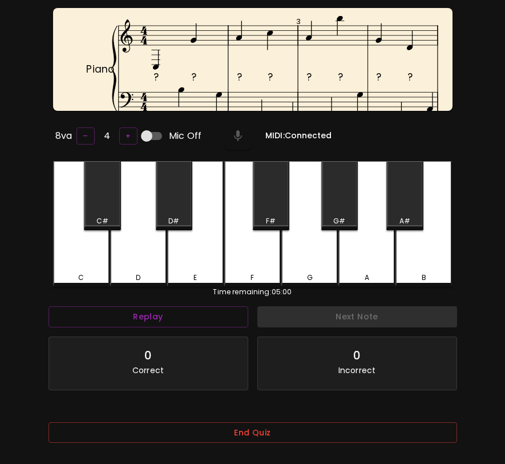
scroll to position [0, 0]
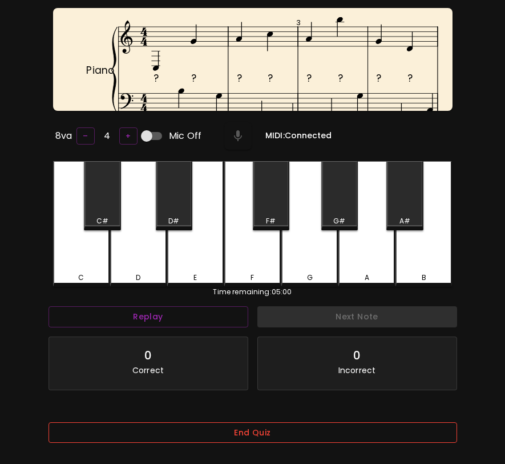
click at [348, 440] on button "End Quiz" at bounding box center [253, 432] width 409 height 21
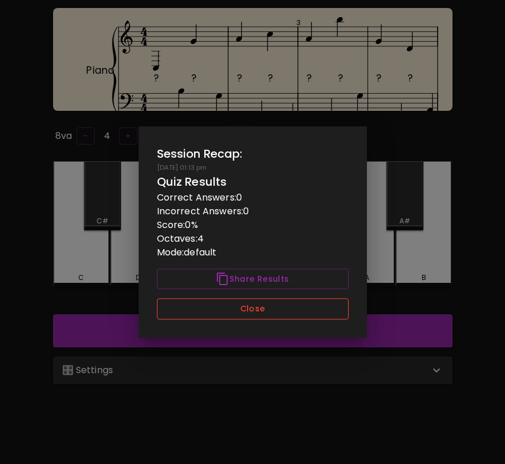
click at [325, 302] on button "Close" at bounding box center [253, 308] width 192 height 21
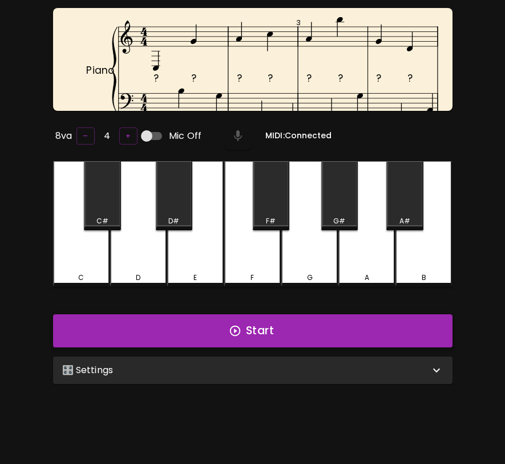
click at [320, 322] on button "Start" at bounding box center [253, 330] width 400 height 33
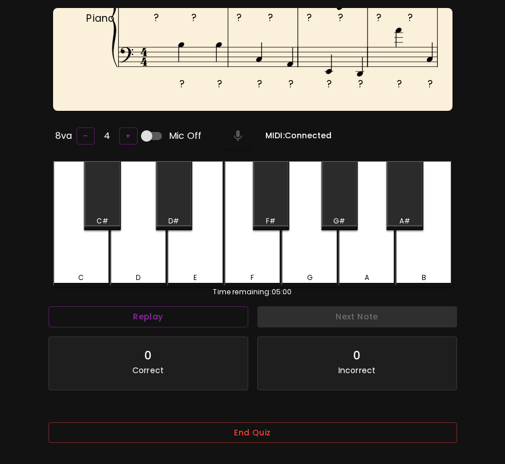
scroll to position [58, 0]
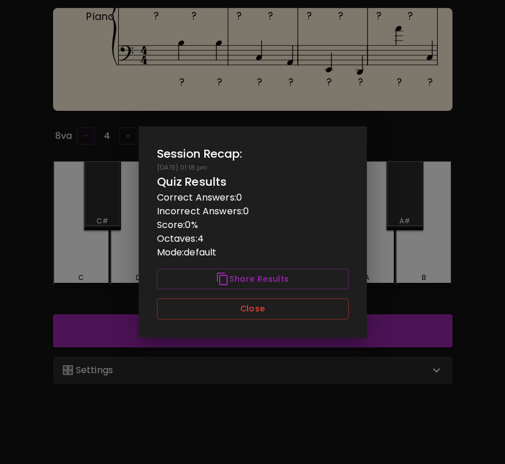
click at [335, 319] on div "Session Recap: 09/21/2025 - 01:18 pm Quiz Results Correct Answers: 0 Incorrect …" at bounding box center [253, 231] width 228 height 211
click at [327, 307] on button "Close" at bounding box center [253, 308] width 192 height 21
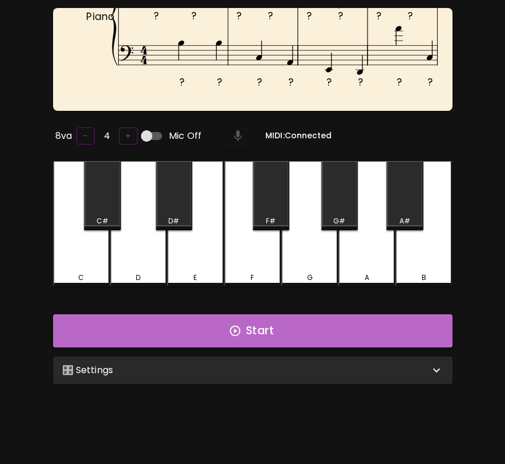
click at [327, 320] on button "Start" at bounding box center [253, 330] width 400 height 33
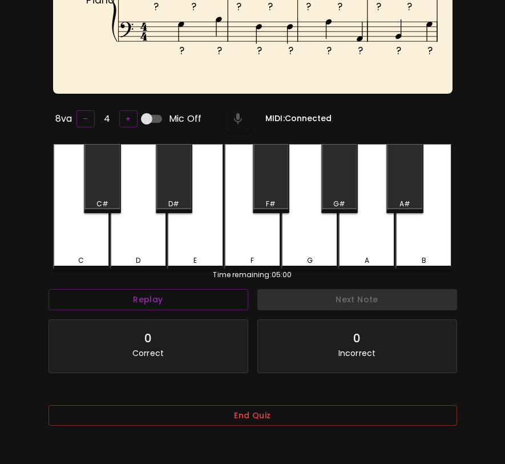
scroll to position [114, 0]
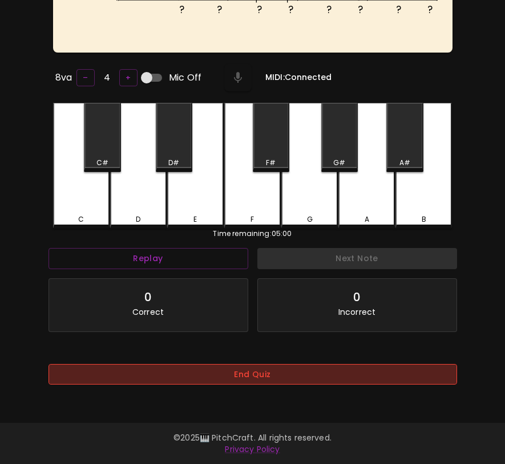
click at [248, 376] on button "End Quiz" at bounding box center [253, 374] width 409 height 21
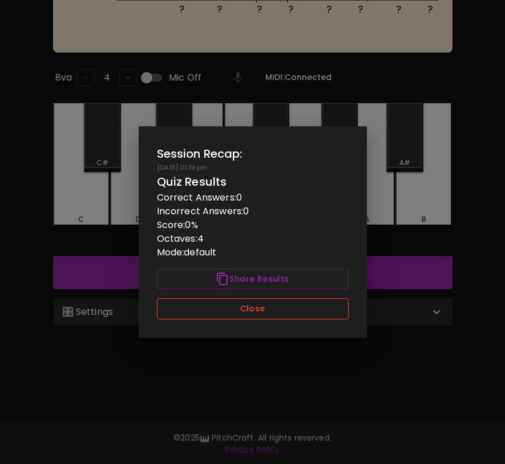
click at [269, 307] on button "Close" at bounding box center [253, 308] width 192 height 21
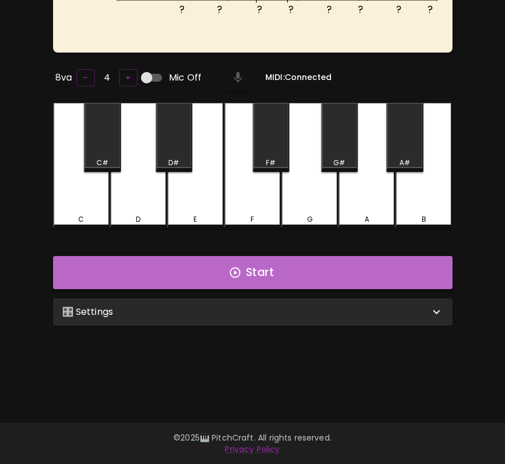
click at [276, 279] on button "Start" at bounding box center [253, 272] width 400 height 33
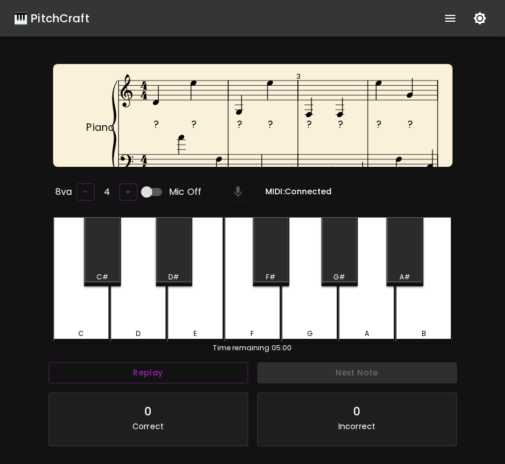
scroll to position [70, 0]
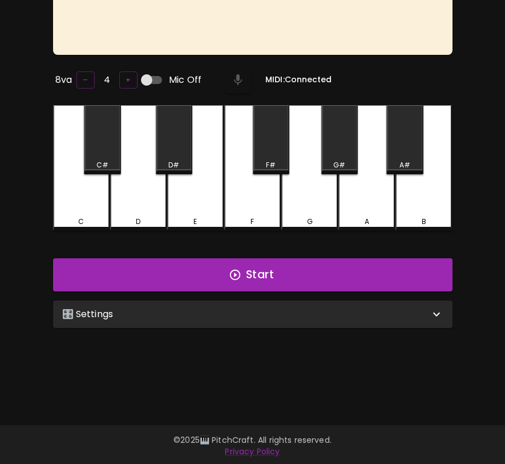
scroll to position [114, 0]
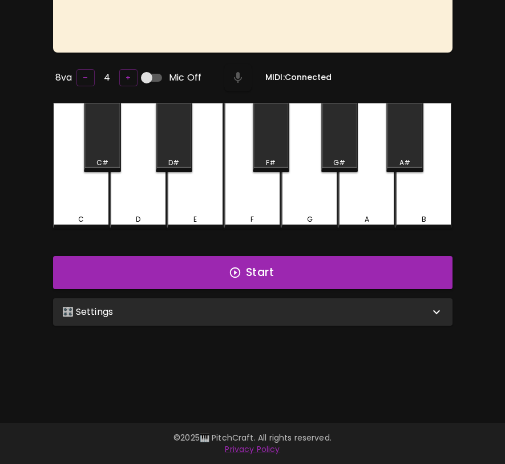
click at [86, 308] on p "🎛️ Settings" at bounding box center [87, 312] width 51 height 14
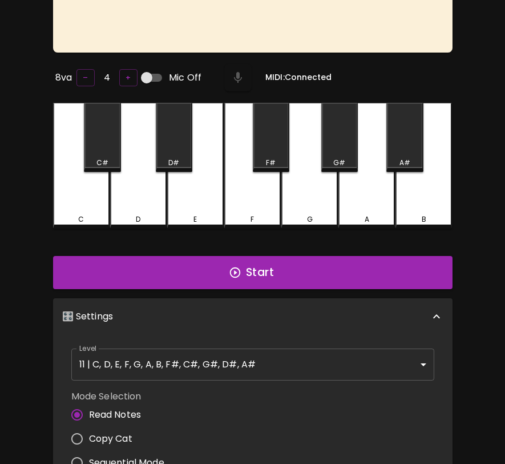
click at [170, 368] on body "🎹 PitchCraft About Badges Wizard Reading Pro Log Out 8va – 4 + Mic Off MIDI: Co…" at bounding box center [252, 298] width 505 height 824
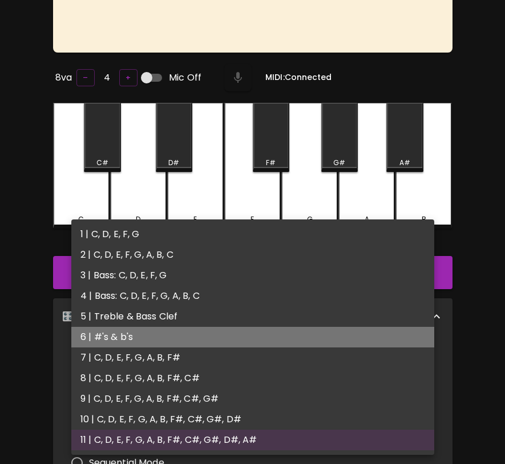
click at [167, 332] on li "6 | #'s & b's" at bounding box center [252, 337] width 363 height 21
type input "11"
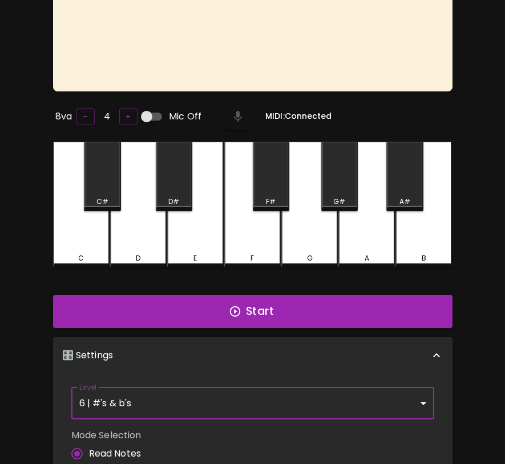
scroll to position [0, 0]
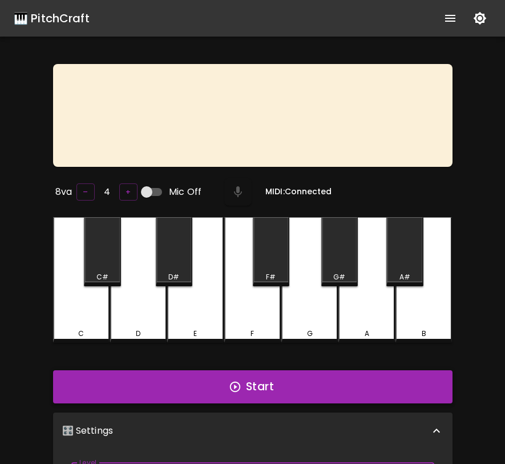
click at [257, 379] on button "Start" at bounding box center [253, 386] width 400 height 33
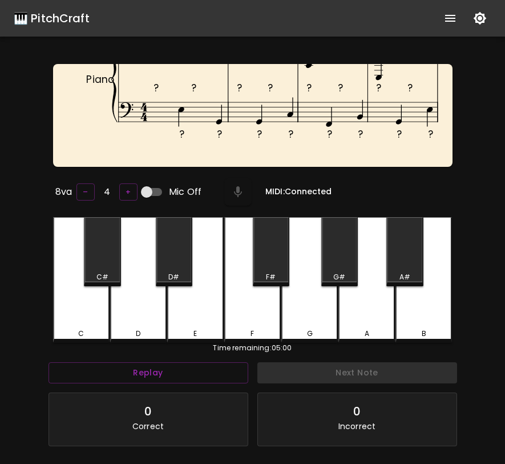
scroll to position [71, 0]
